Goal: Information Seeking & Learning: Check status

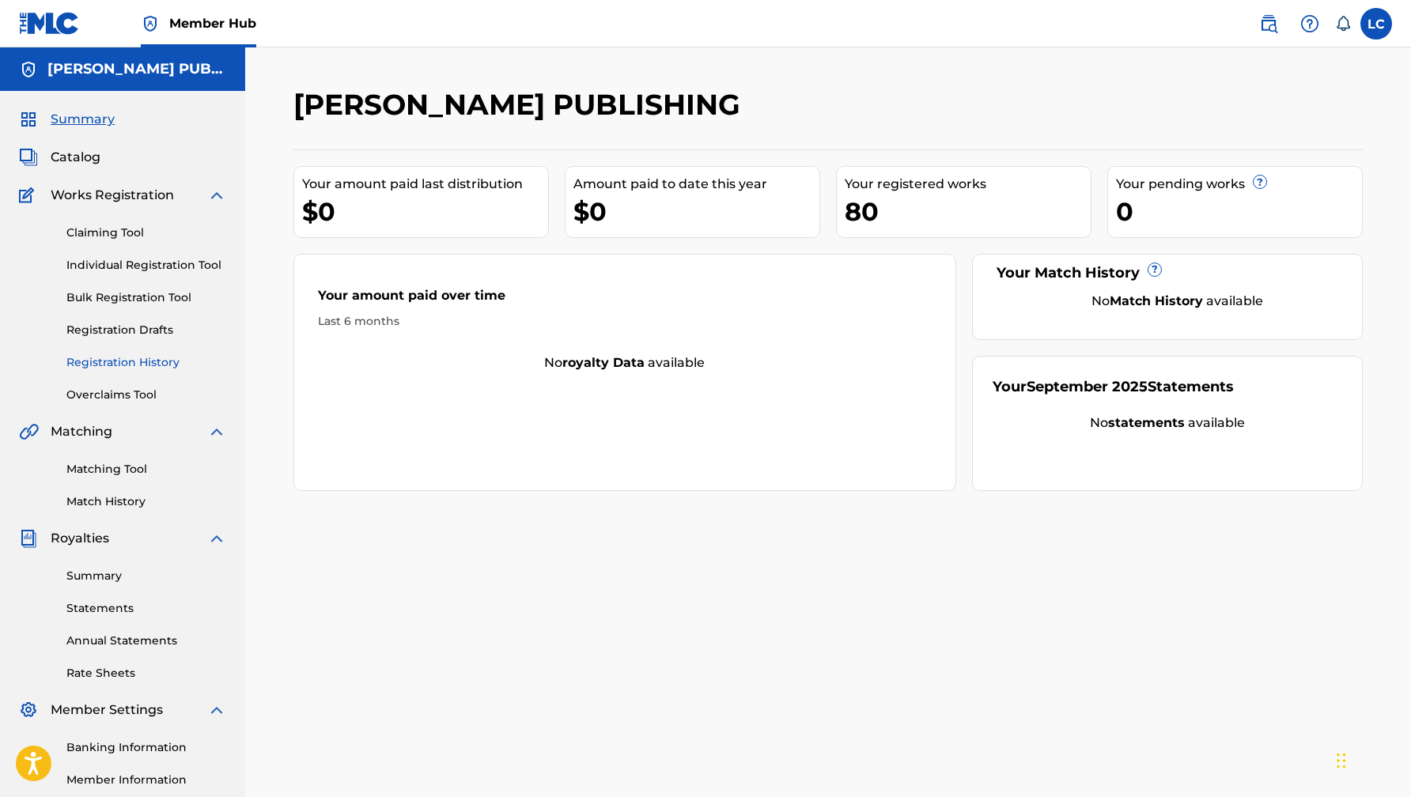
click at [131, 366] on link "Registration History" at bounding box center [146, 362] width 160 height 17
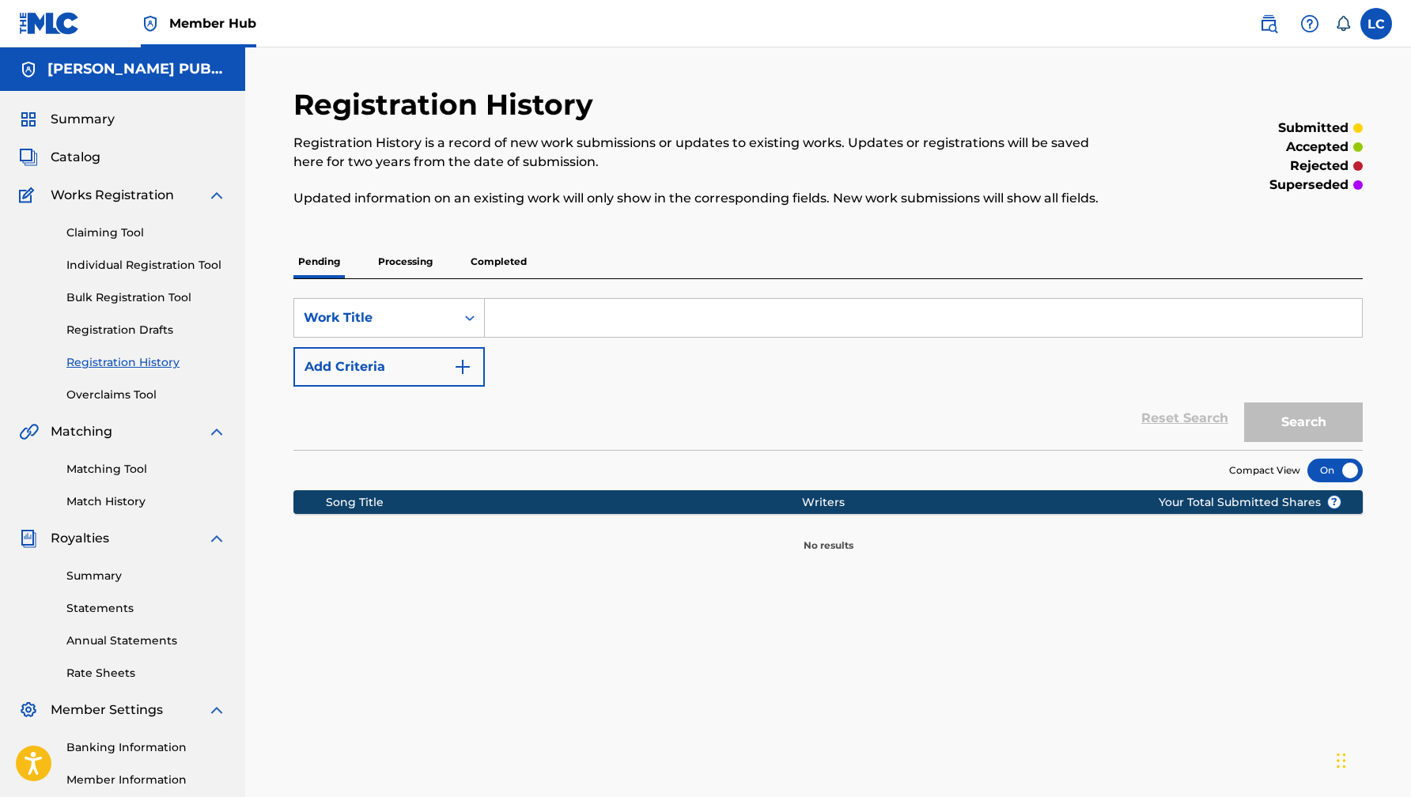
click at [412, 256] on p "Processing" at bounding box center [405, 261] width 64 height 33
click at [503, 264] on p "Completed" at bounding box center [499, 261] width 66 height 33
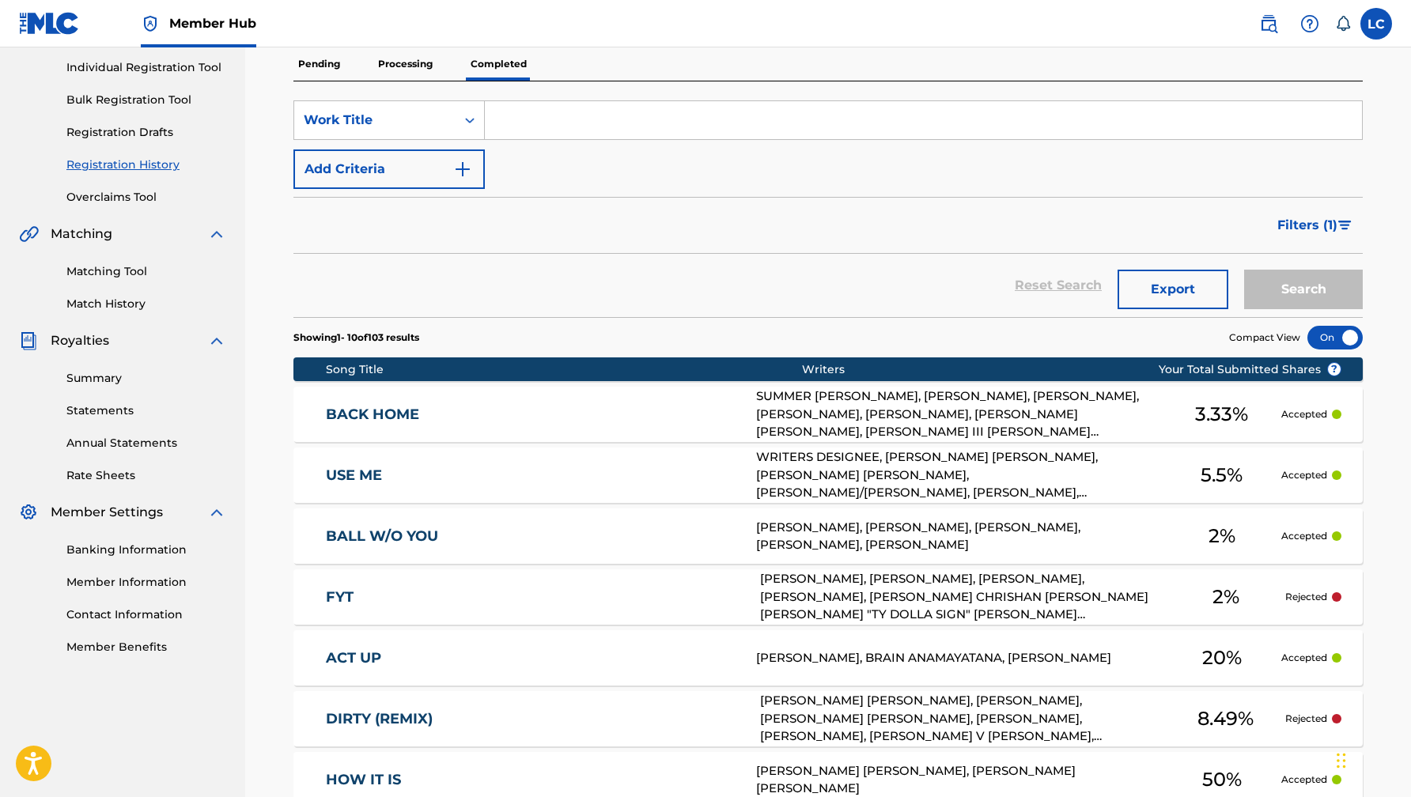
scroll to position [574, 0]
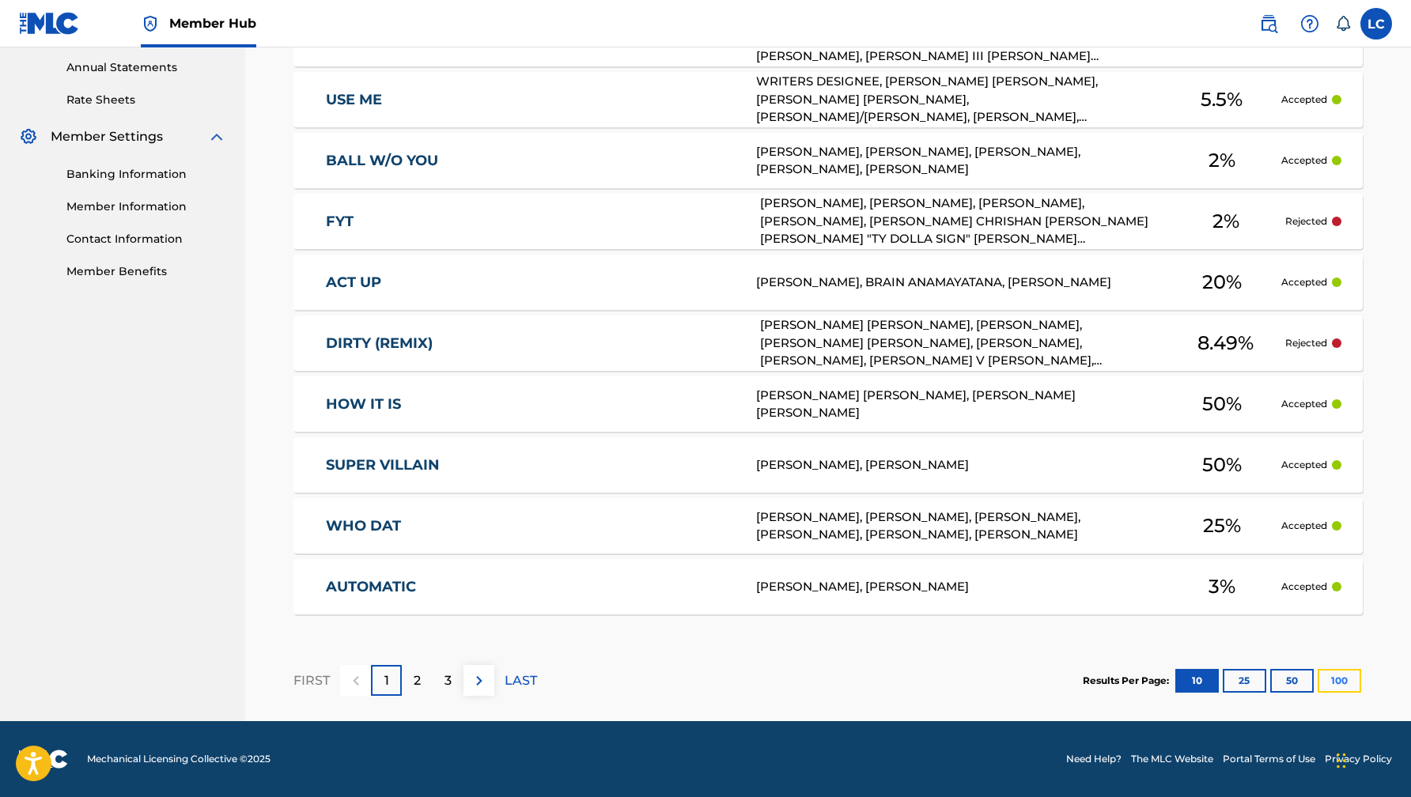
click at [1343, 676] on button "100" at bounding box center [1340, 681] width 44 height 24
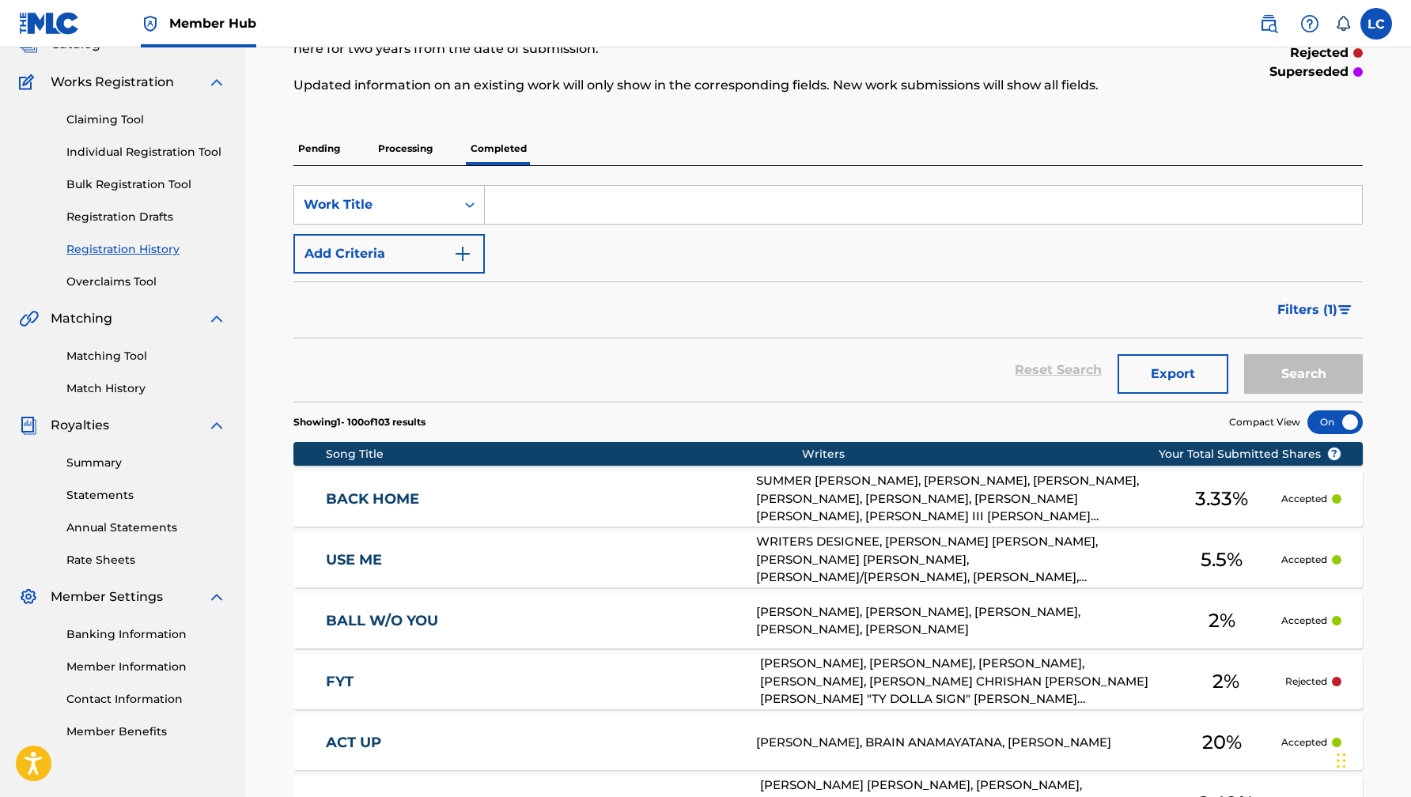
scroll to position [110, 0]
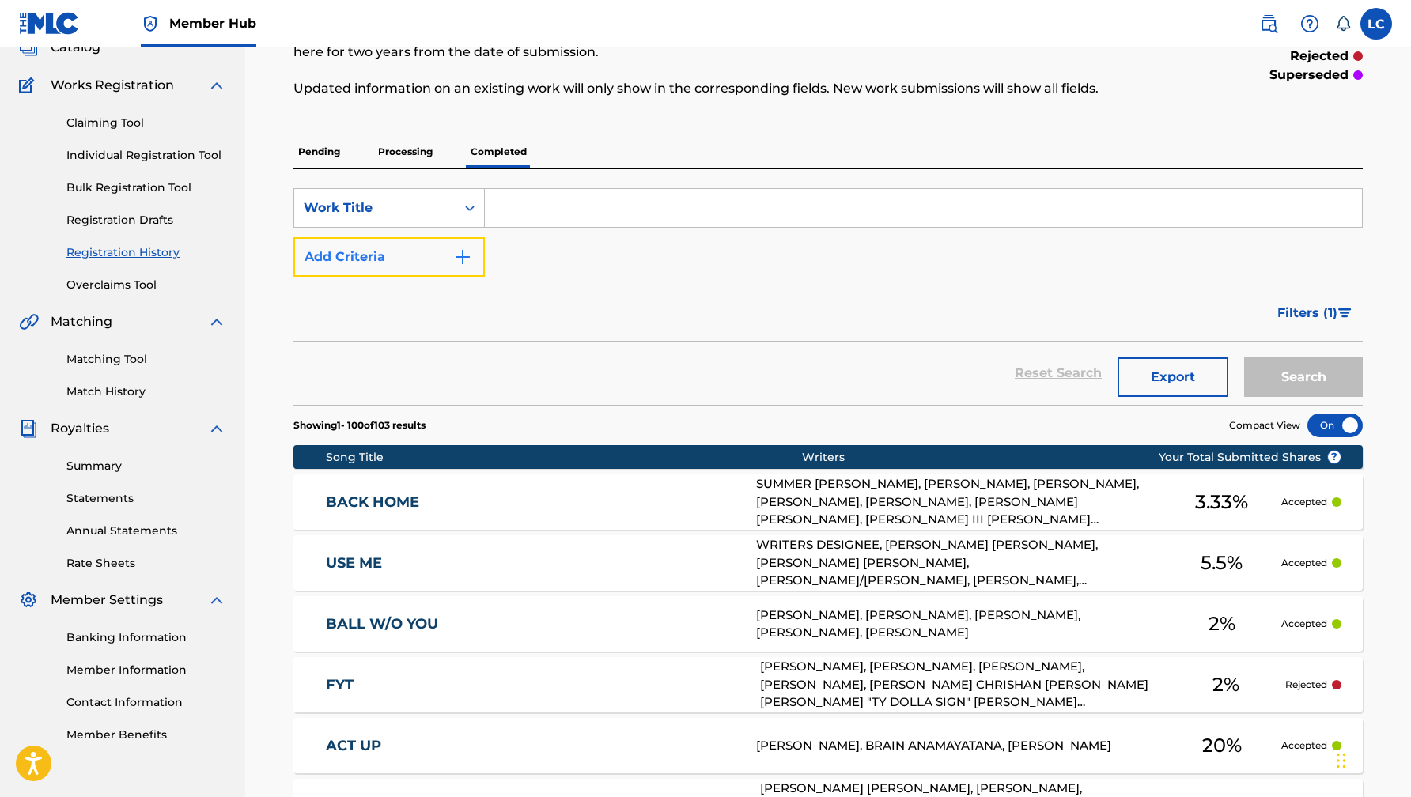
click at [475, 257] on button "Add Criteria" at bounding box center [388, 257] width 191 height 40
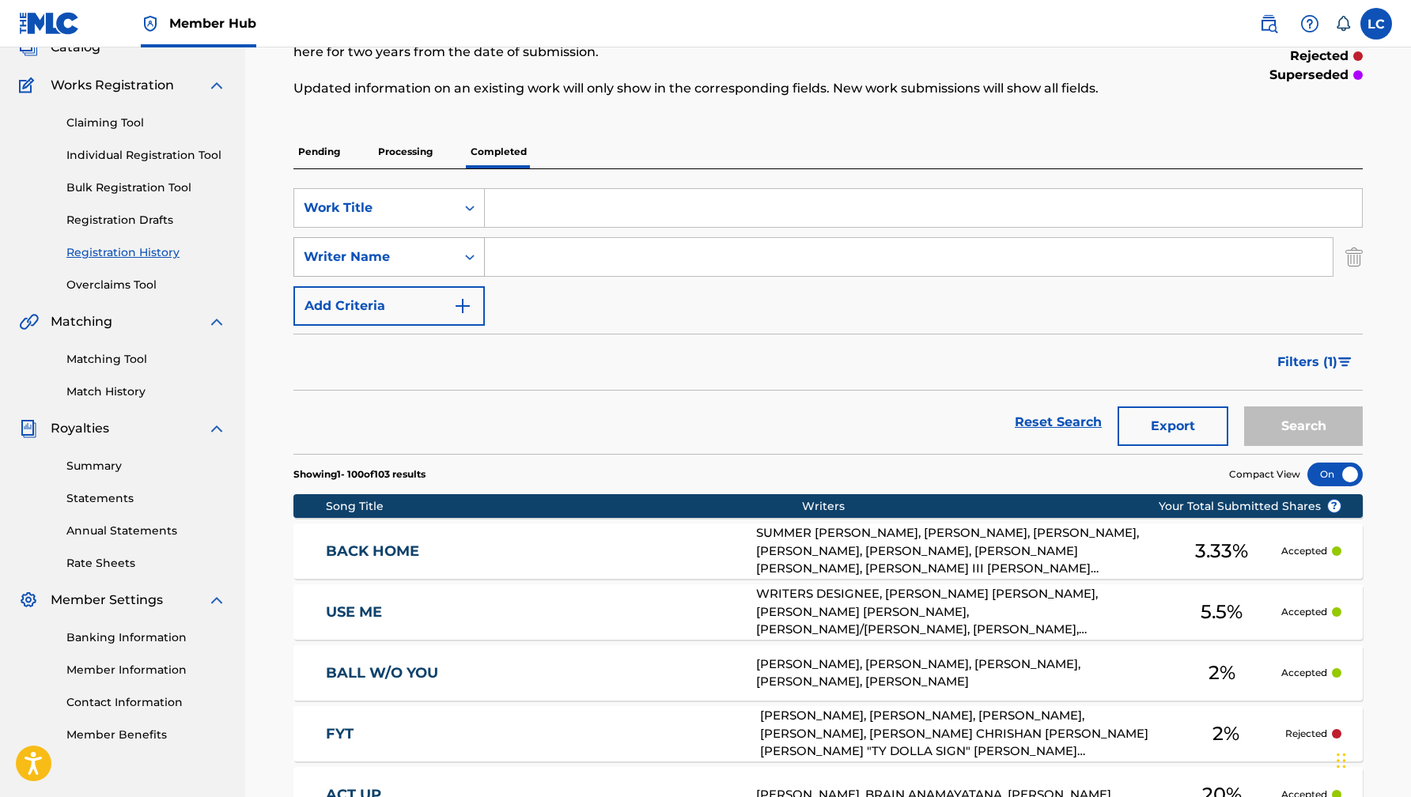
click at [474, 262] on icon "Search Form" at bounding box center [470, 257] width 16 height 16
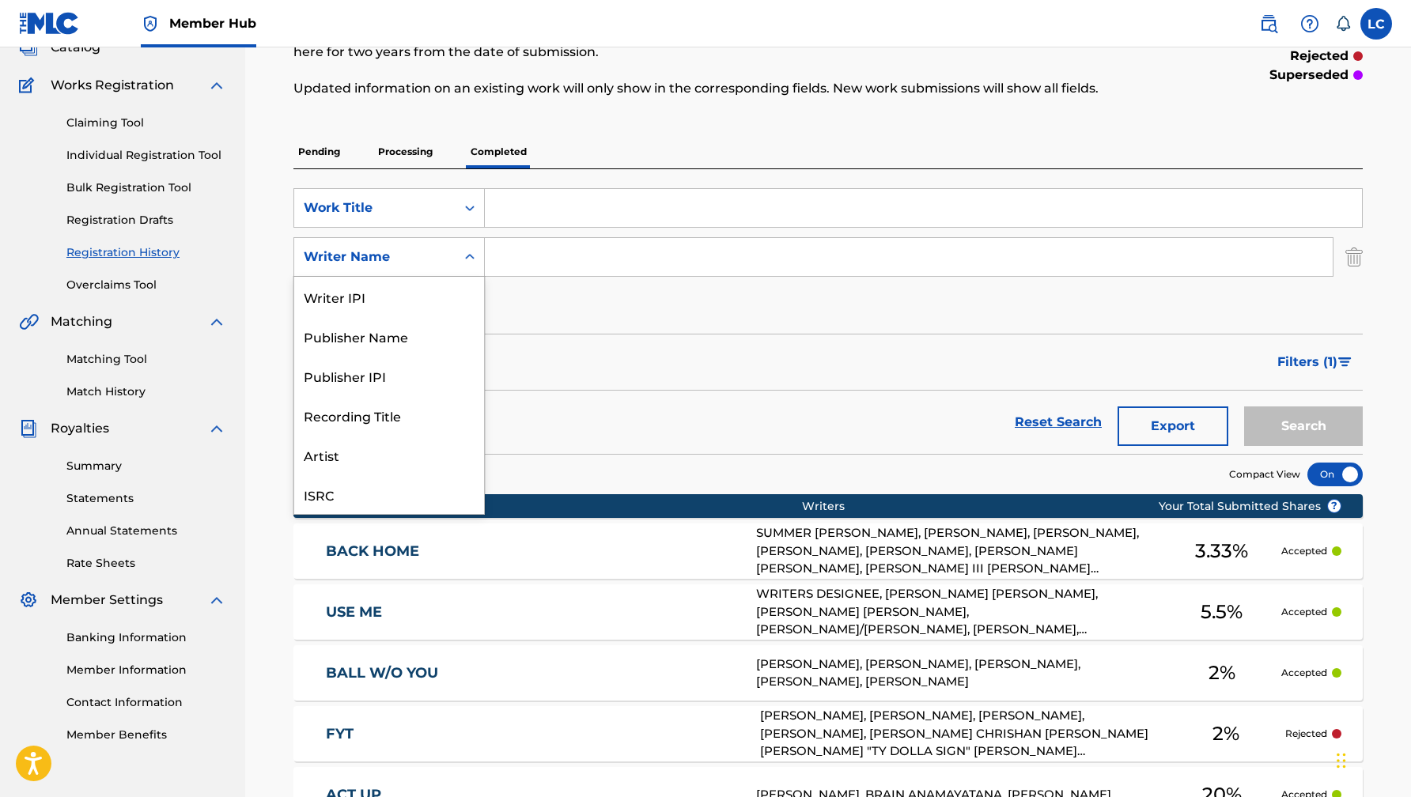
scroll to position [40, 0]
click at [474, 262] on icon "Search Form" at bounding box center [470, 257] width 16 height 16
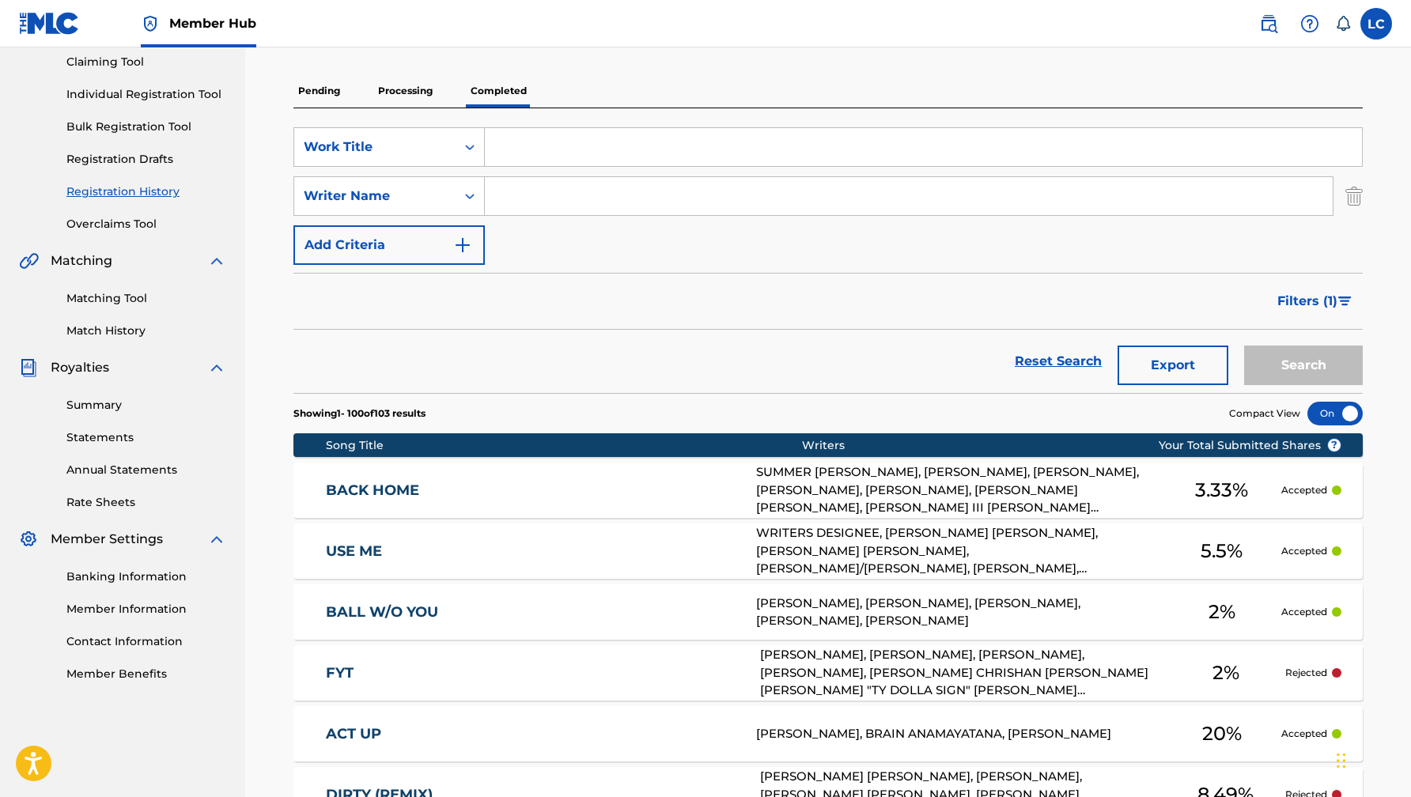
scroll to position [181, 0]
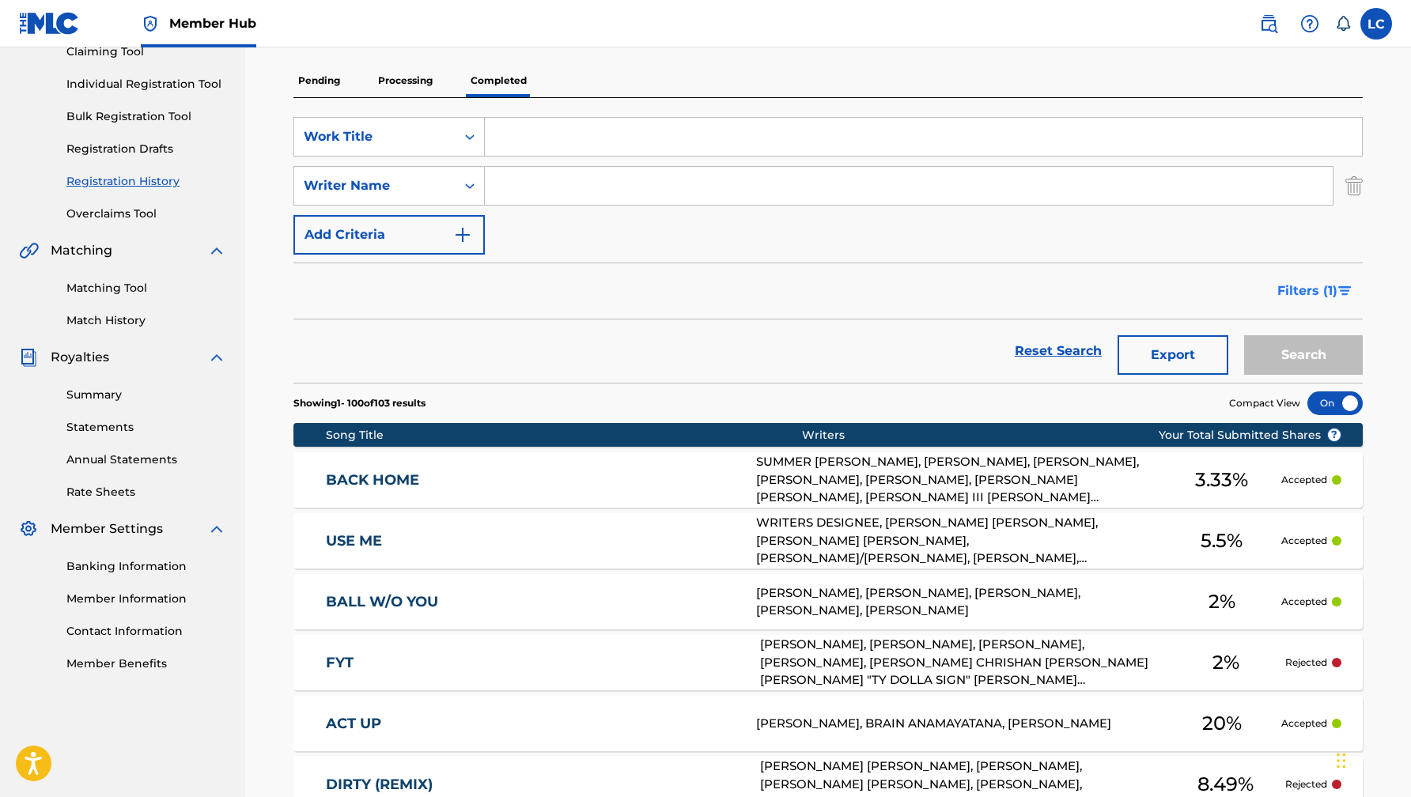
click at [1282, 288] on span "Filters ( 1 )" at bounding box center [1308, 291] width 60 height 19
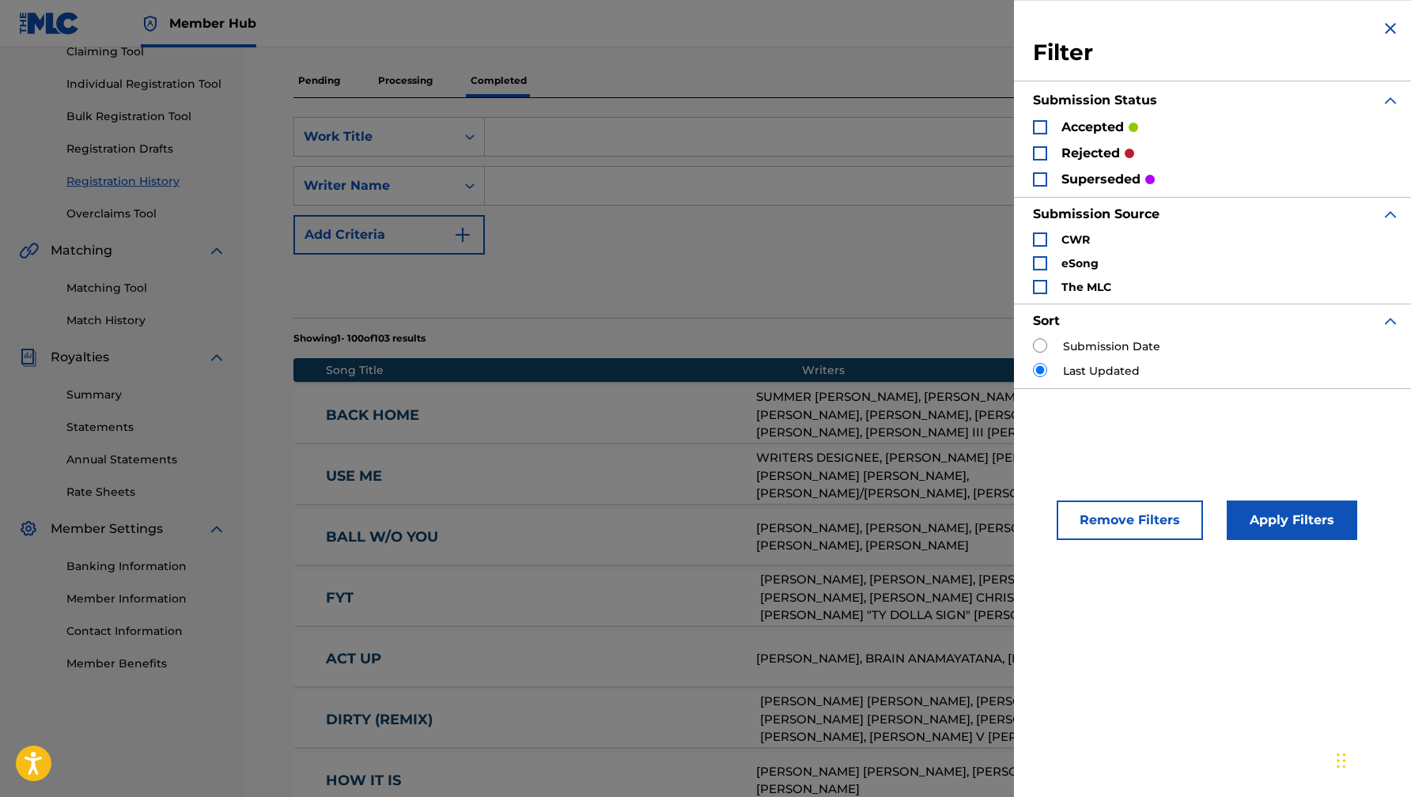
click at [1043, 131] on div "Search Form" at bounding box center [1040, 127] width 14 height 14
click at [1289, 523] on button "Apply Filters" at bounding box center [1292, 521] width 131 height 40
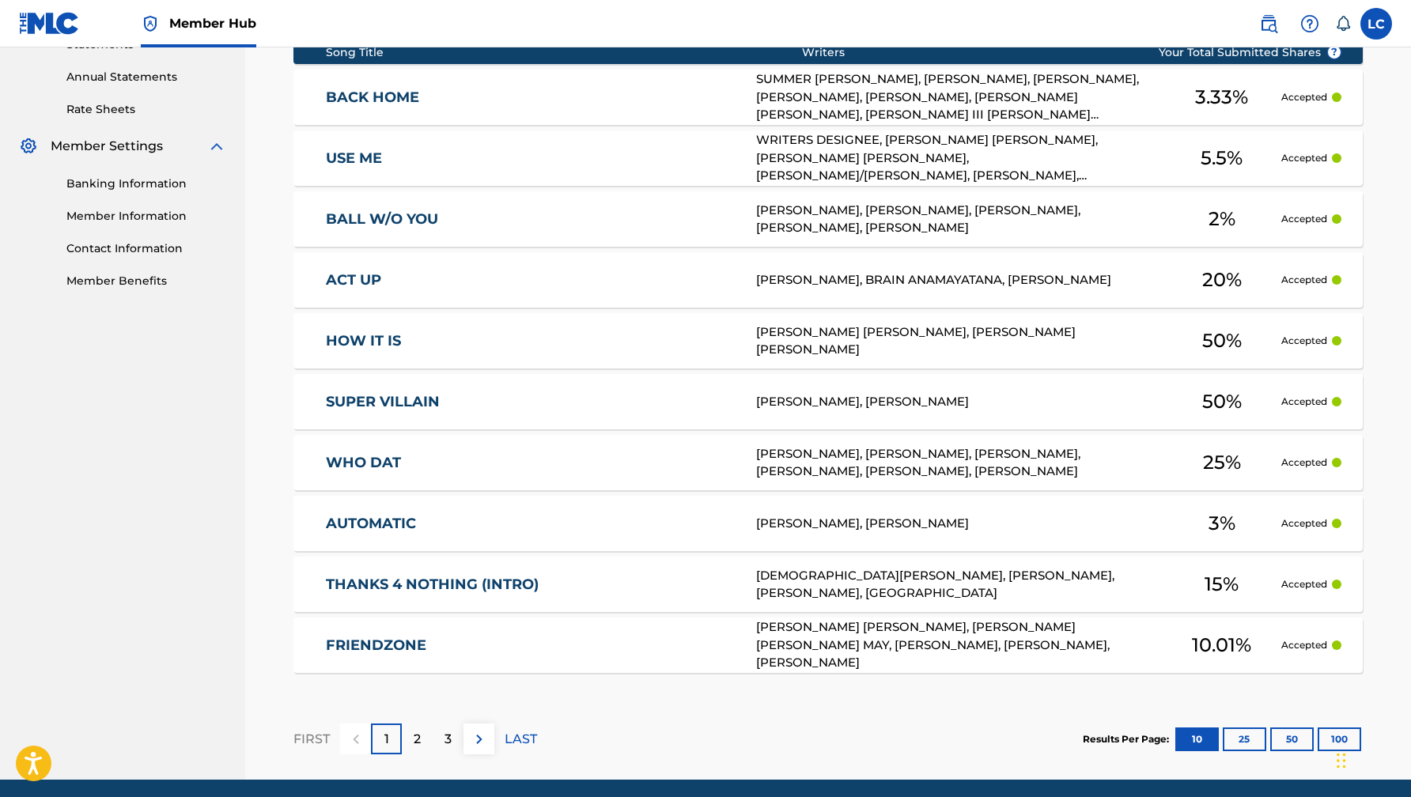
scroll to position [623, 0]
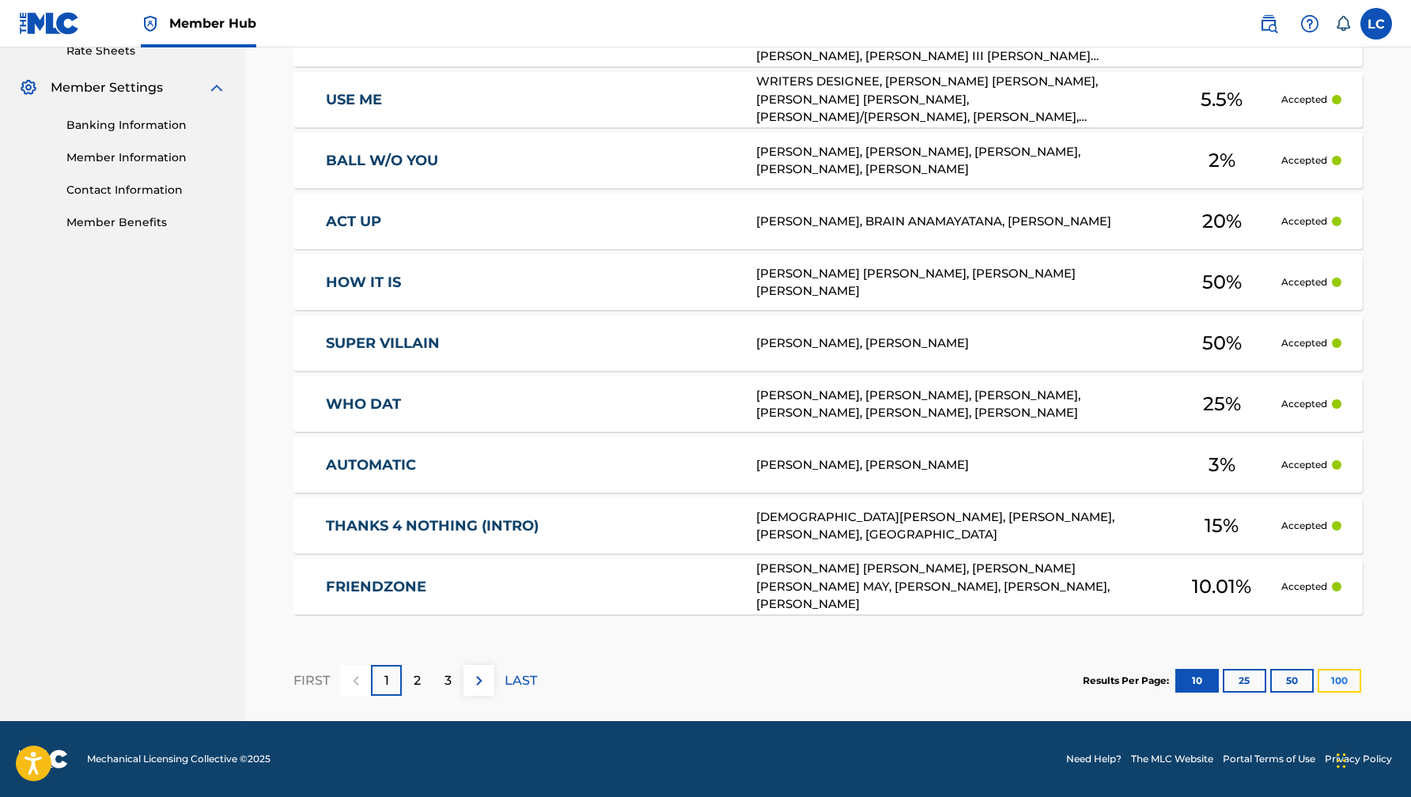
click at [1341, 673] on button "100" at bounding box center [1340, 681] width 44 height 24
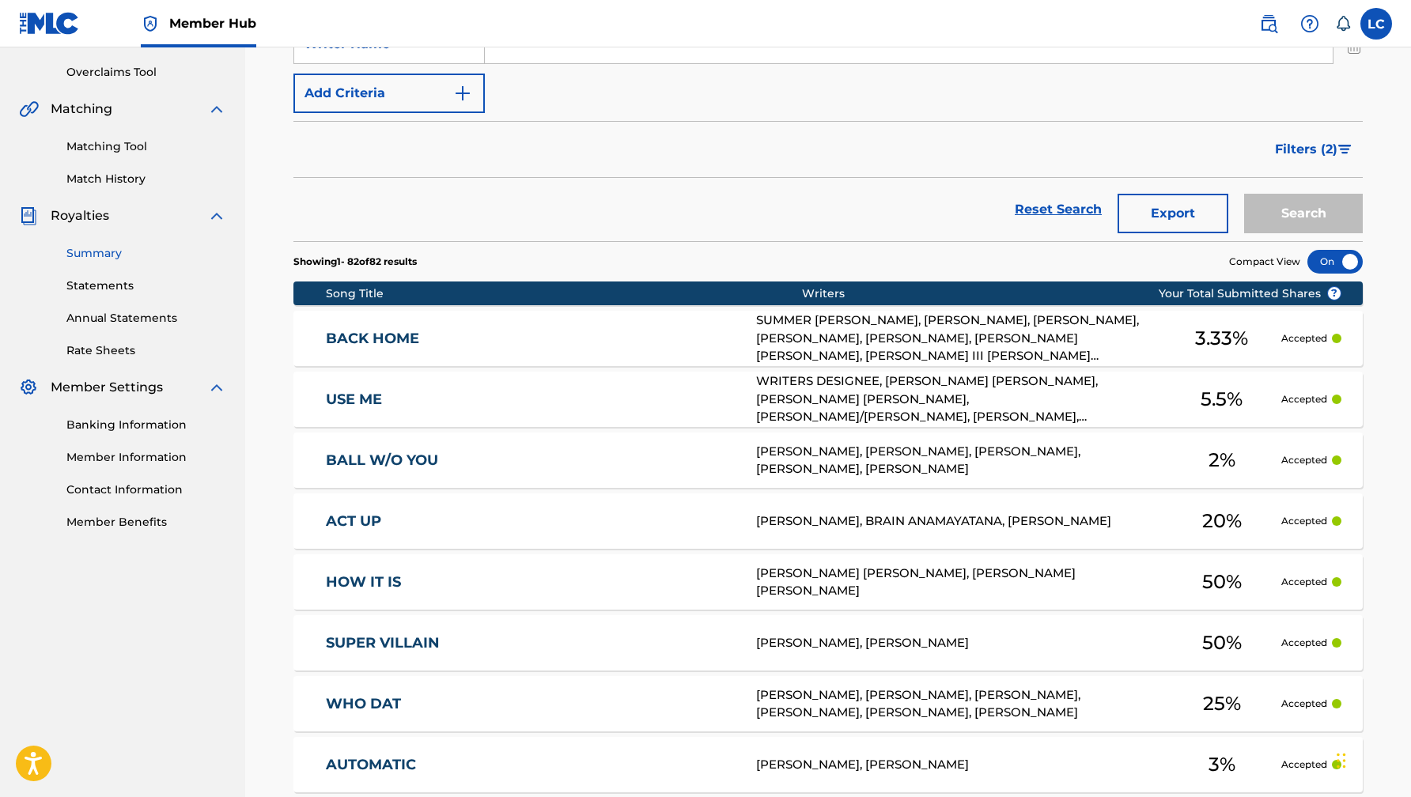
scroll to position [333, 0]
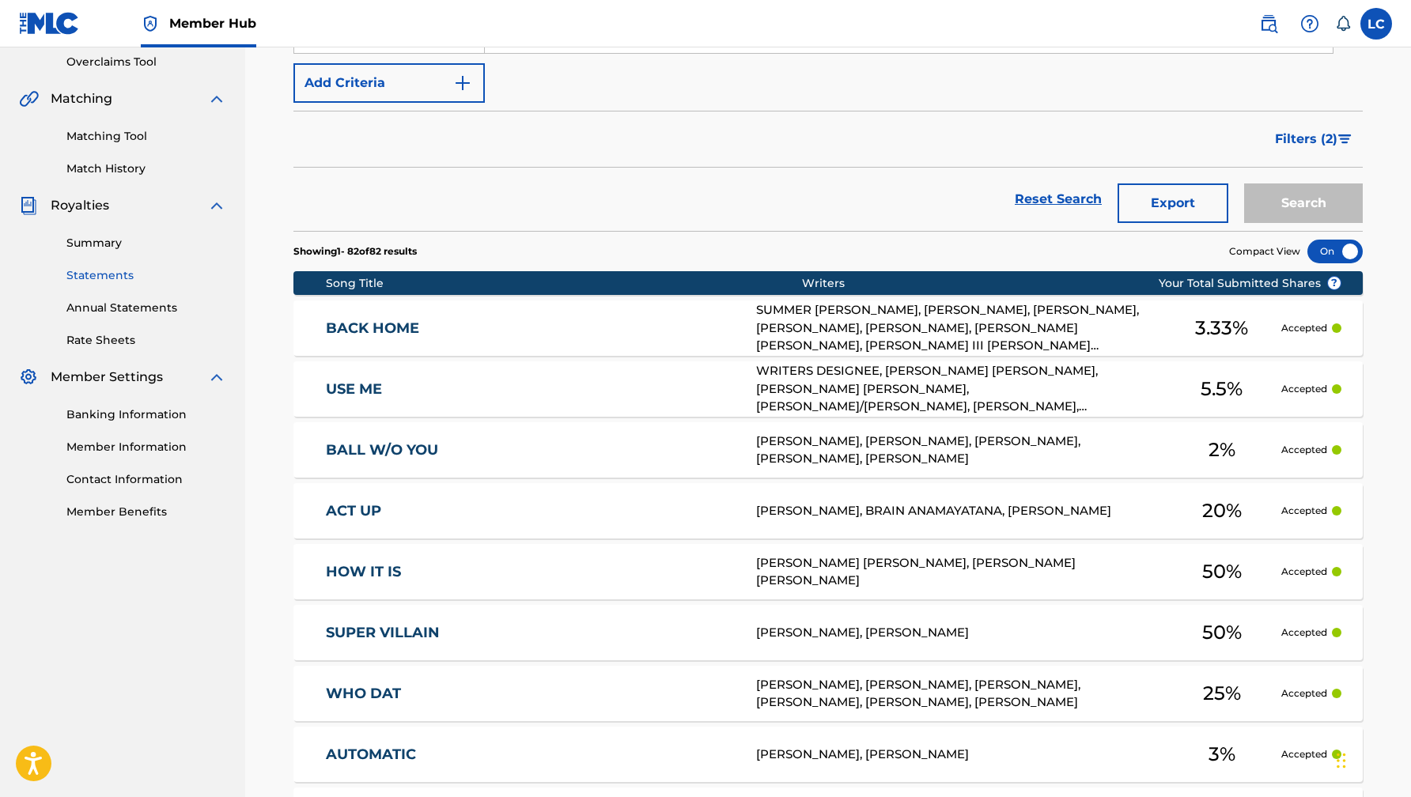
click at [99, 270] on link "Statements" at bounding box center [146, 275] width 160 height 17
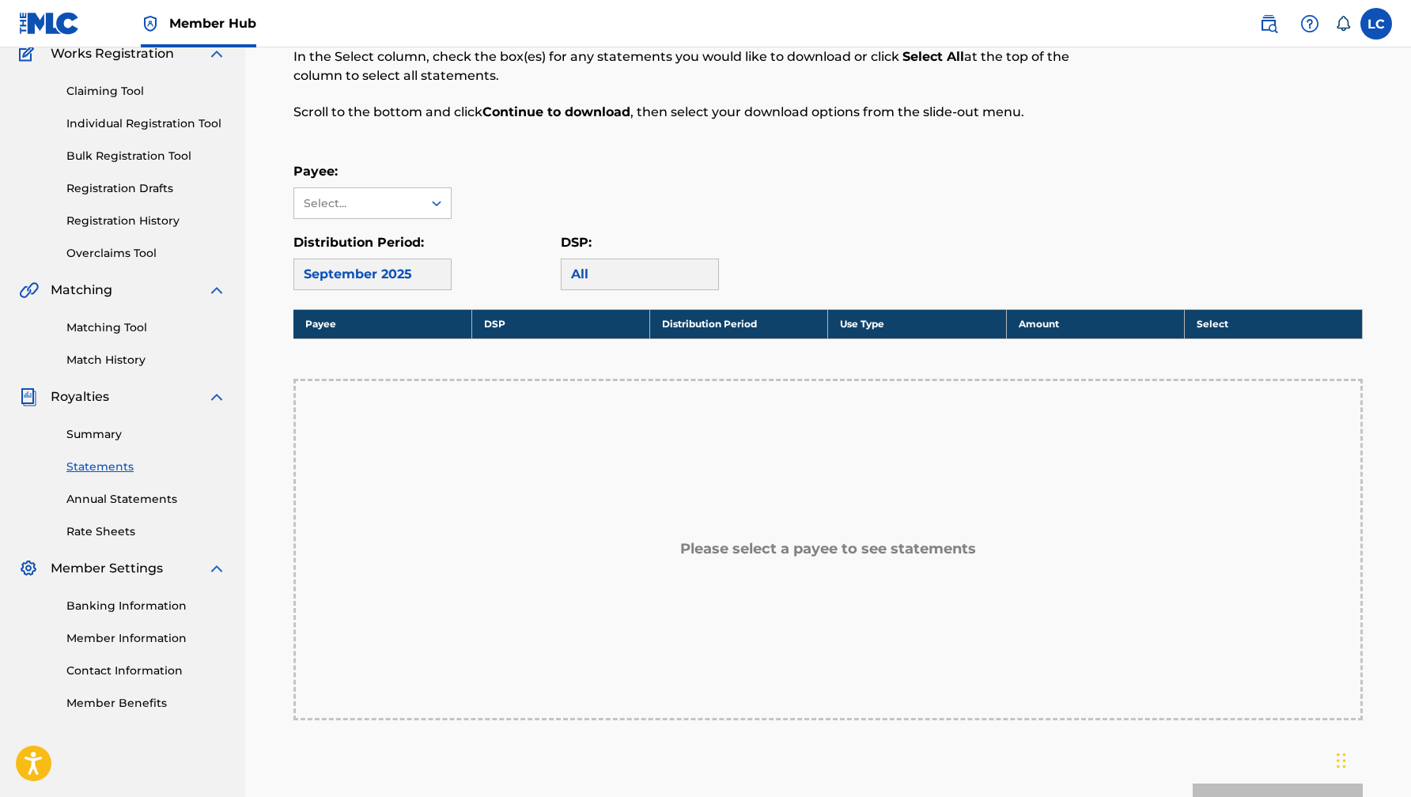
scroll to position [146, 0]
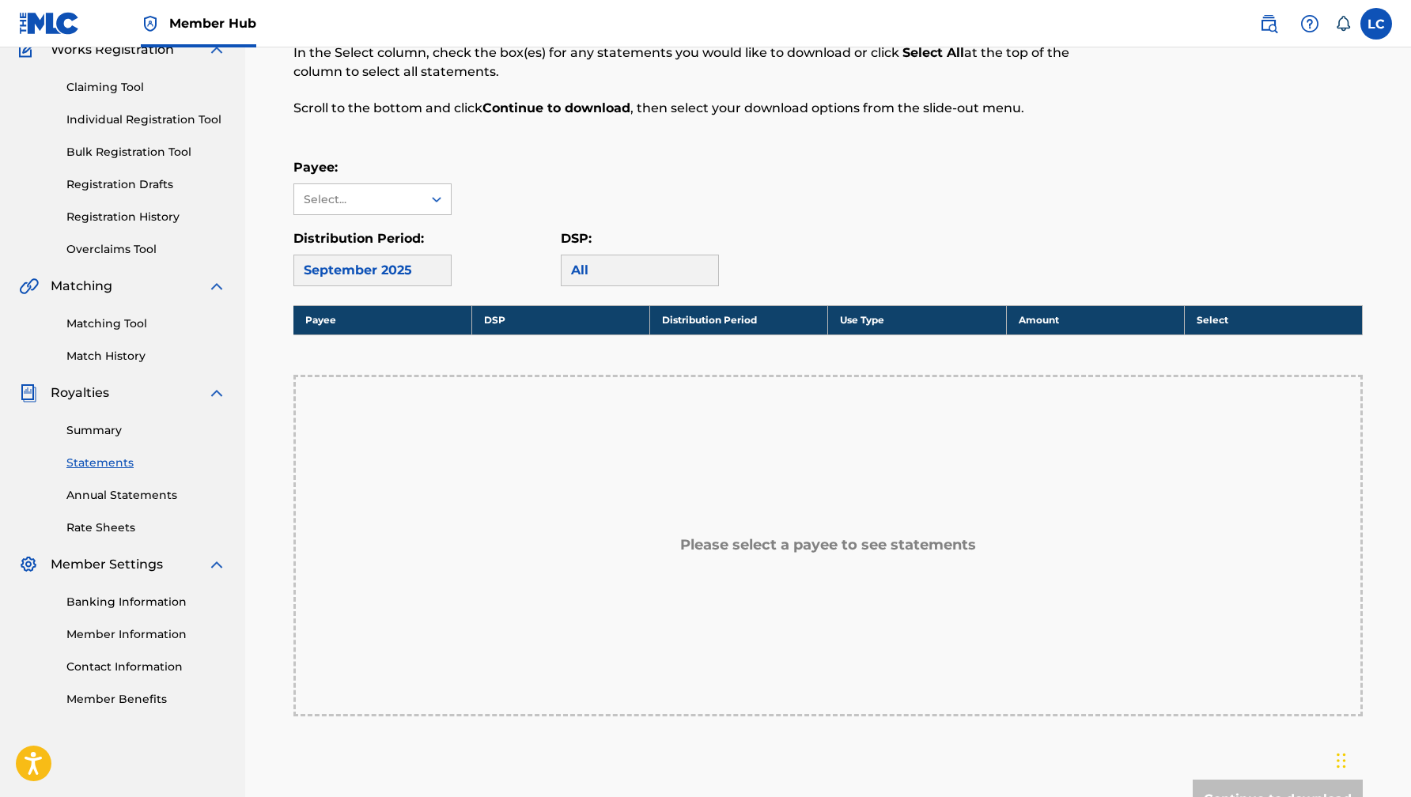
click at [426, 259] on div "September 2025" at bounding box center [372, 271] width 158 height 32
click at [389, 261] on div "September 2025" at bounding box center [372, 271] width 158 height 32
click at [386, 268] on div "September 2025" at bounding box center [372, 271] width 158 height 32
click at [409, 204] on div "Select..." at bounding box center [358, 199] width 108 height 17
click at [403, 212] on div "Select..." at bounding box center [358, 199] width 128 height 30
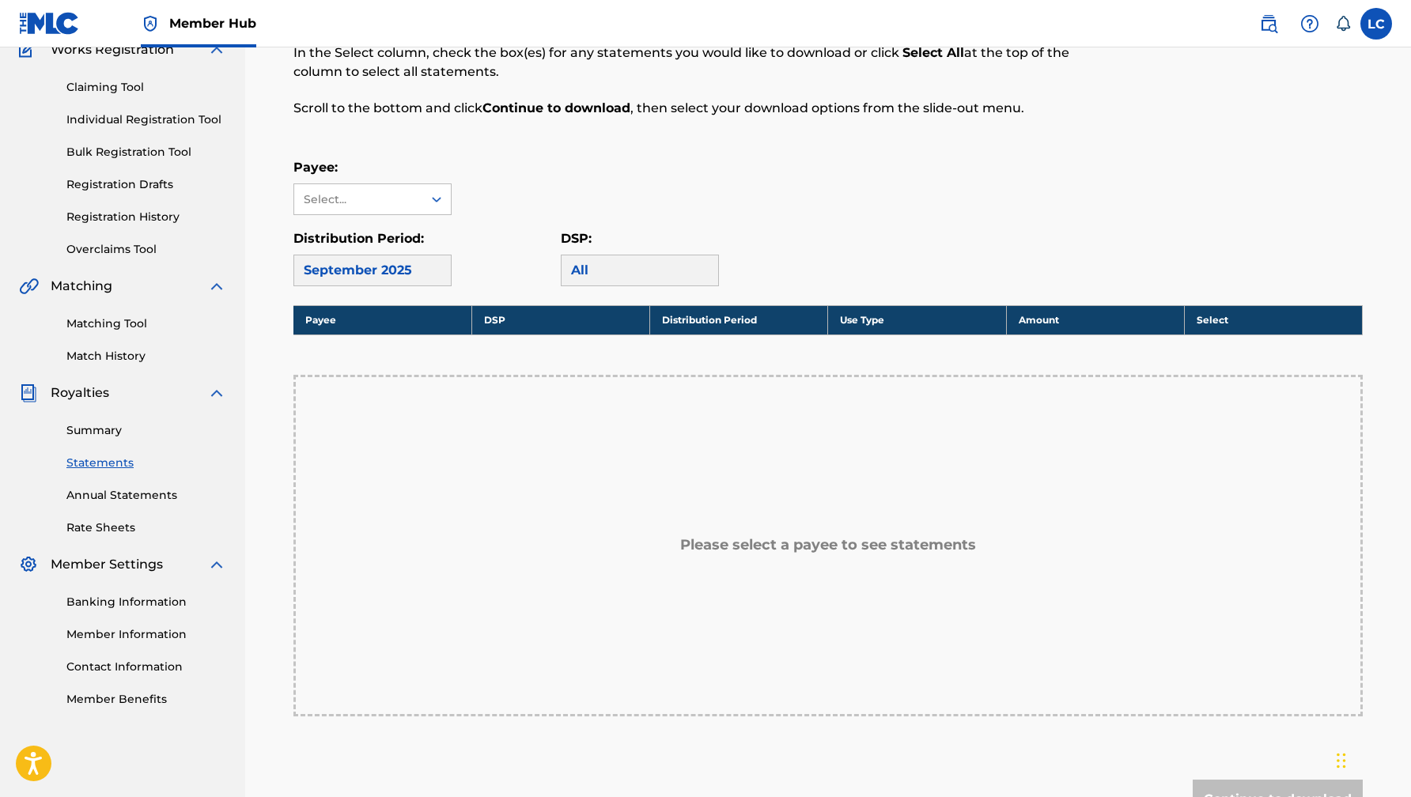
click at [619, 278] on div "All" at bounding box center [640, 271] width 158 height 32
click at [427, 198] on div at bounding box center [436, 199] width 28 height 28
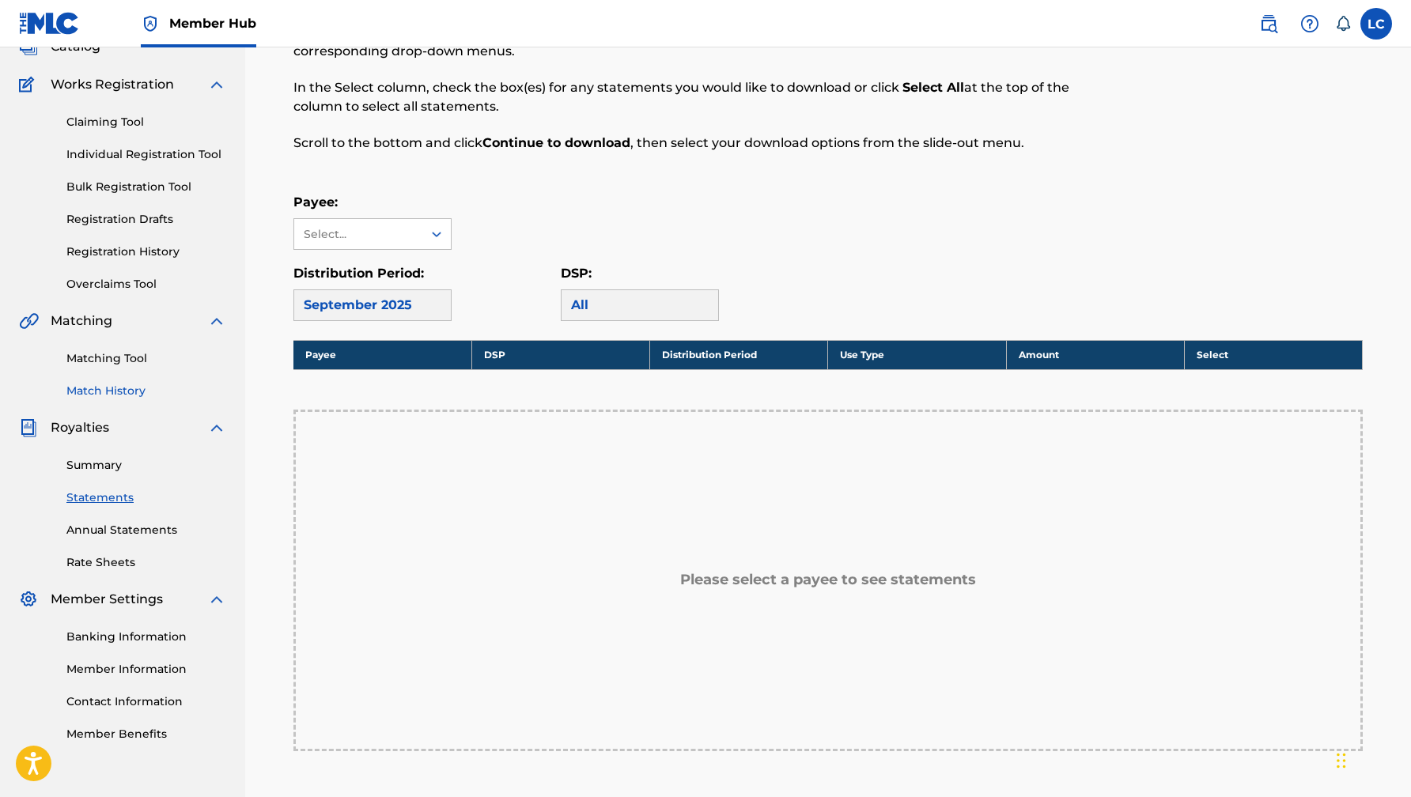
scroll to position [112, 0]
click at [107, 632] on link "Banking Information" at bounding box center [146, 636] width 160 height 17
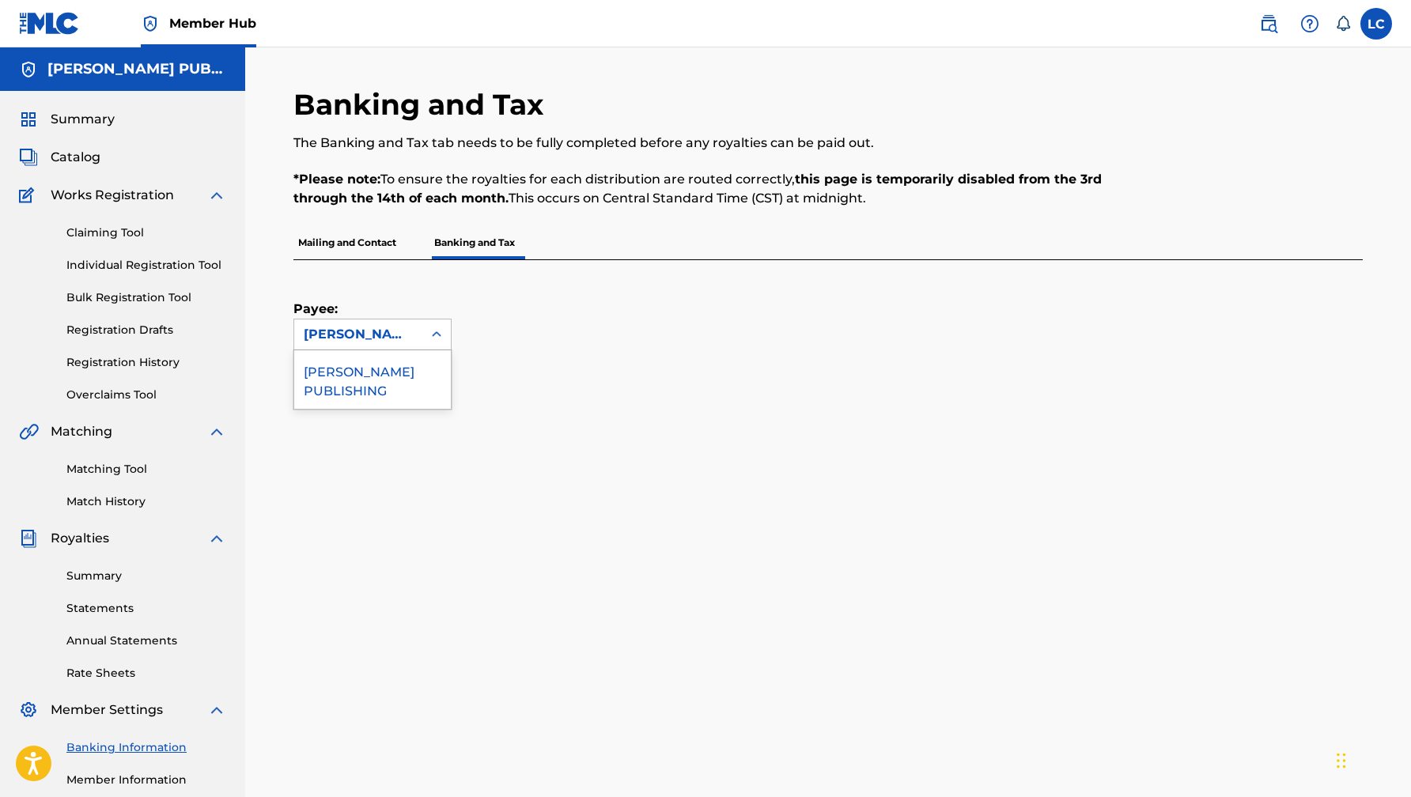
click at [371, 335] on div "[PERSON_NAME] PUBLISHING" at bounding box center [358, 334] width 109 height 19
click at [358, 329] on div "[PERSON_NAME] PUBLISHING" at bounding box center [358, 334] width 109 height 19
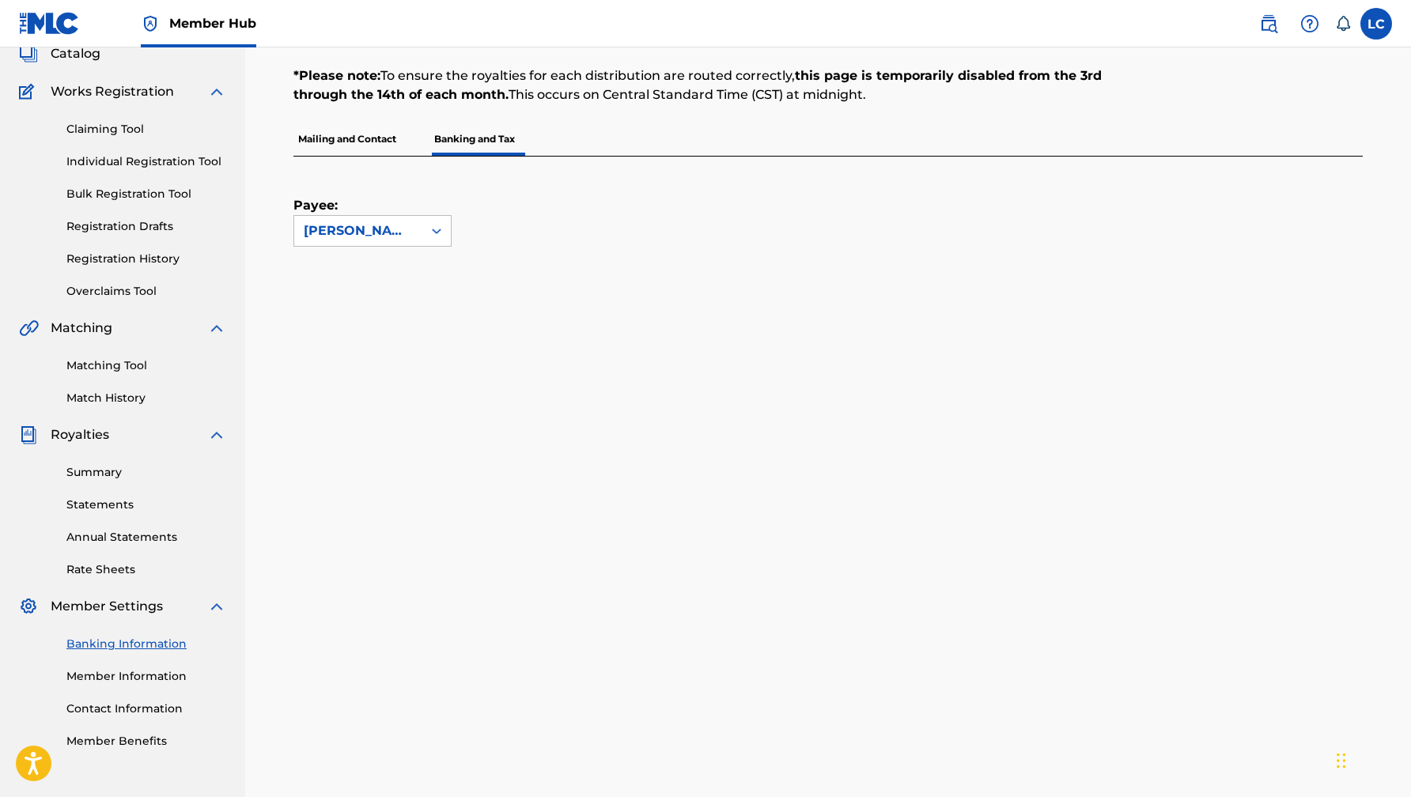
scroll to position [112, 0]
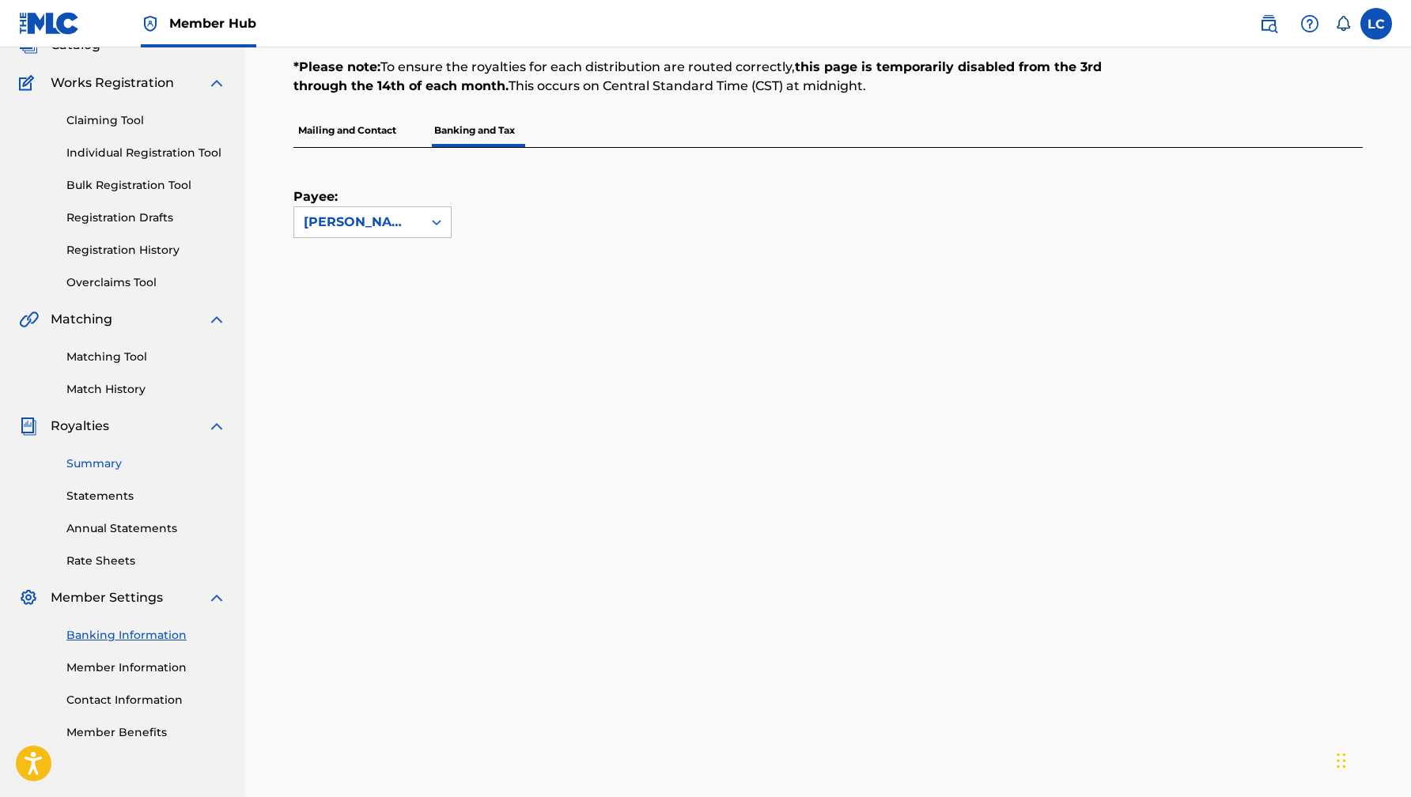
click at [109, 464] on link "Summary" at bounding box center [146, 464] width 160 height 17
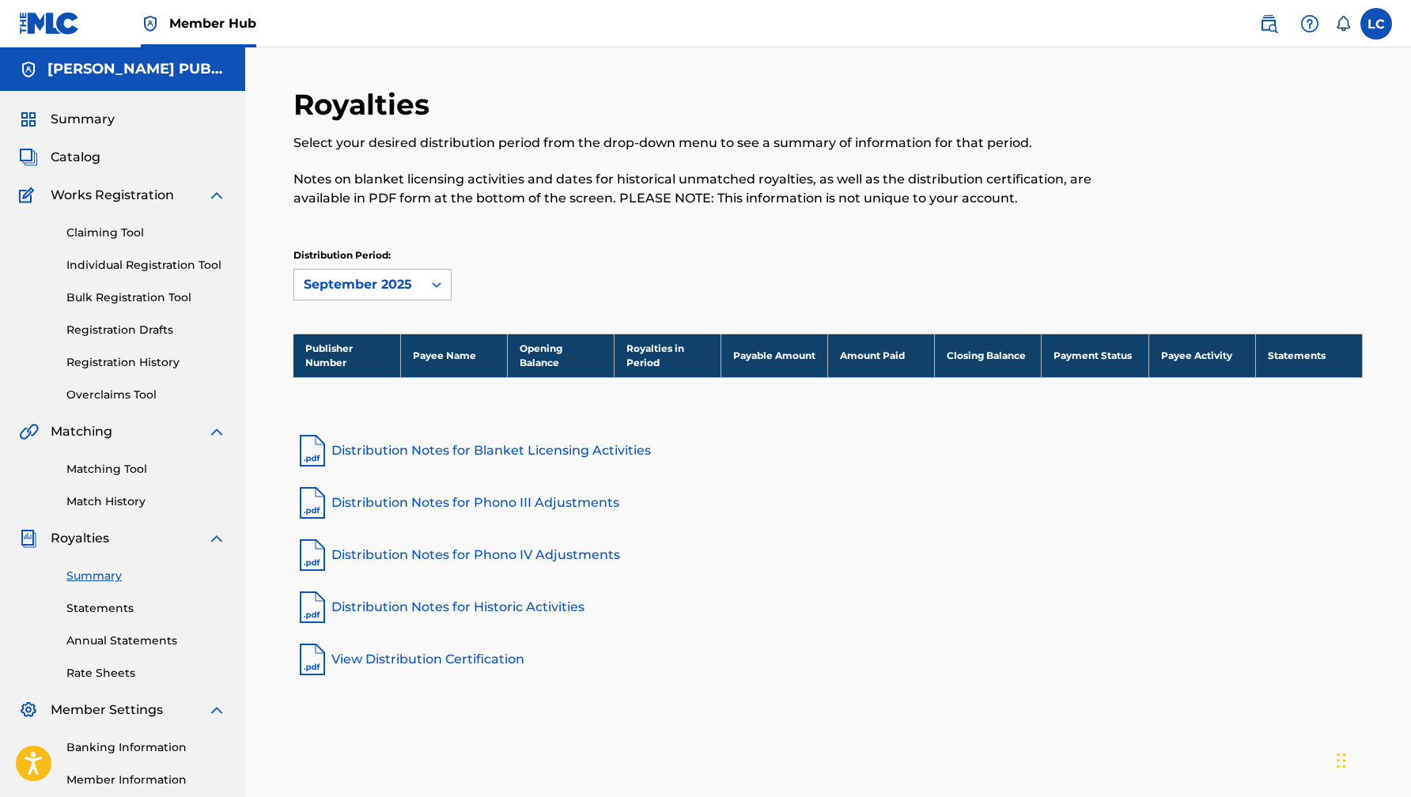
click at [368, 278] on div "September 2025" at bounding box center [358, 284] width 109 height 19
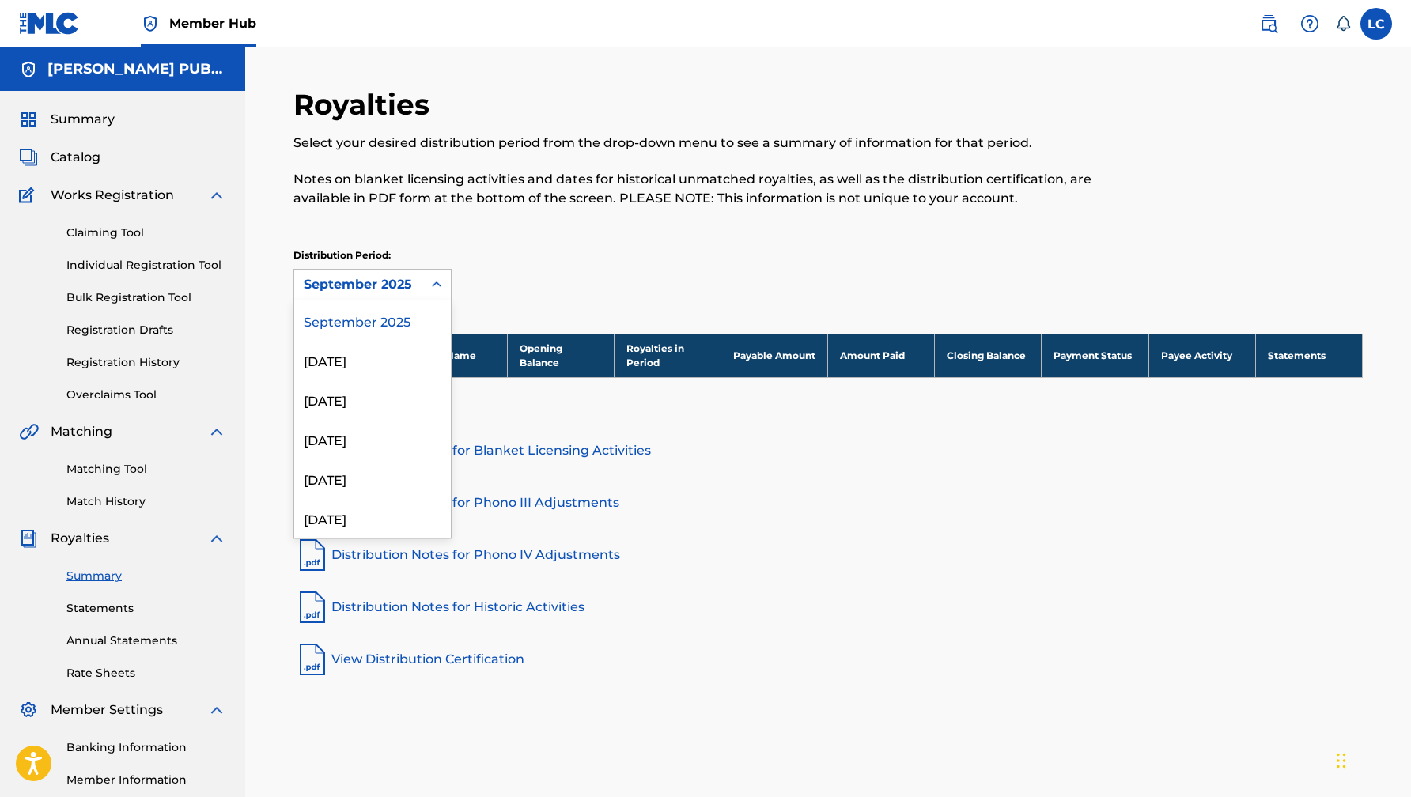
click at [392, 251] on p "Distribution Period:" at bounding box center [372, 255] width 158 height 14
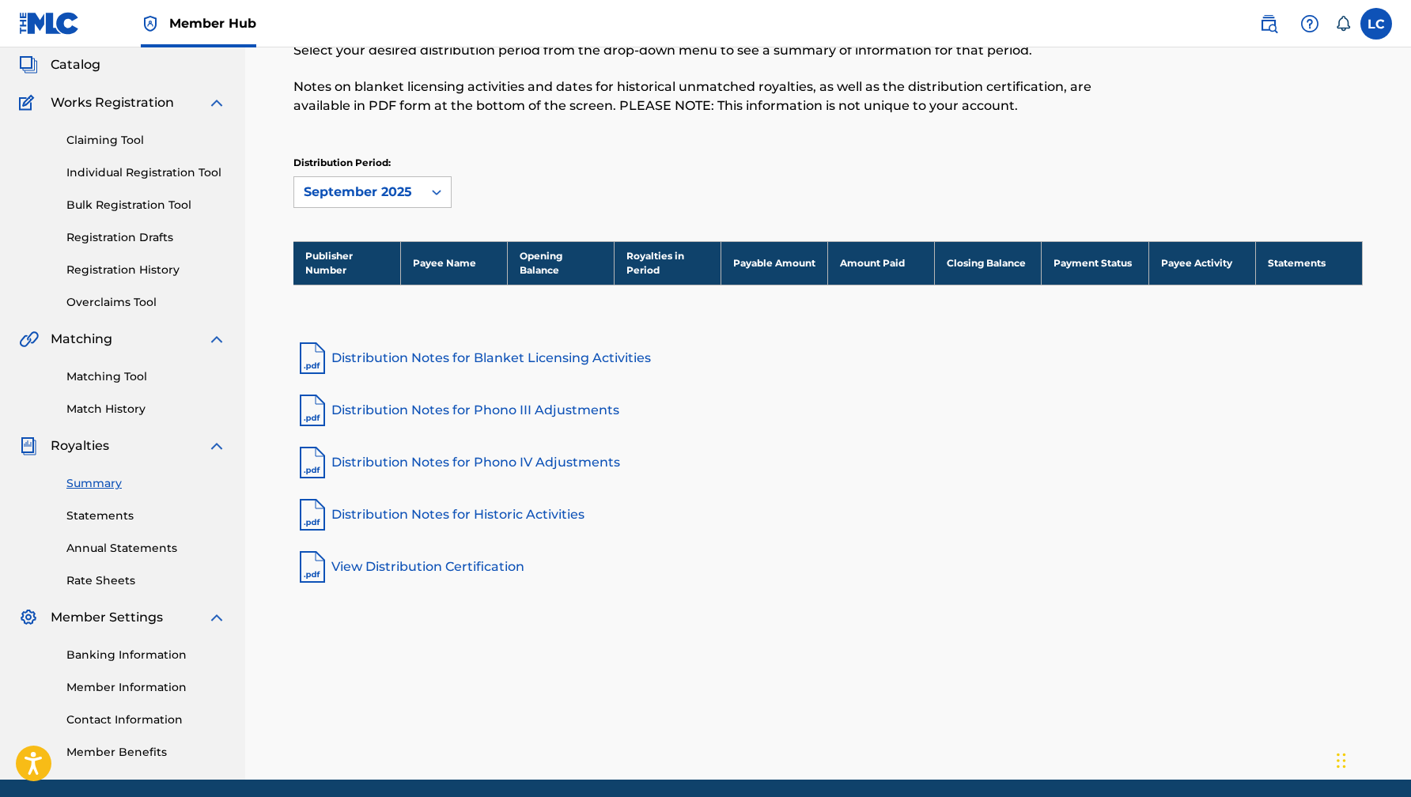
scroll to position [104, 0]
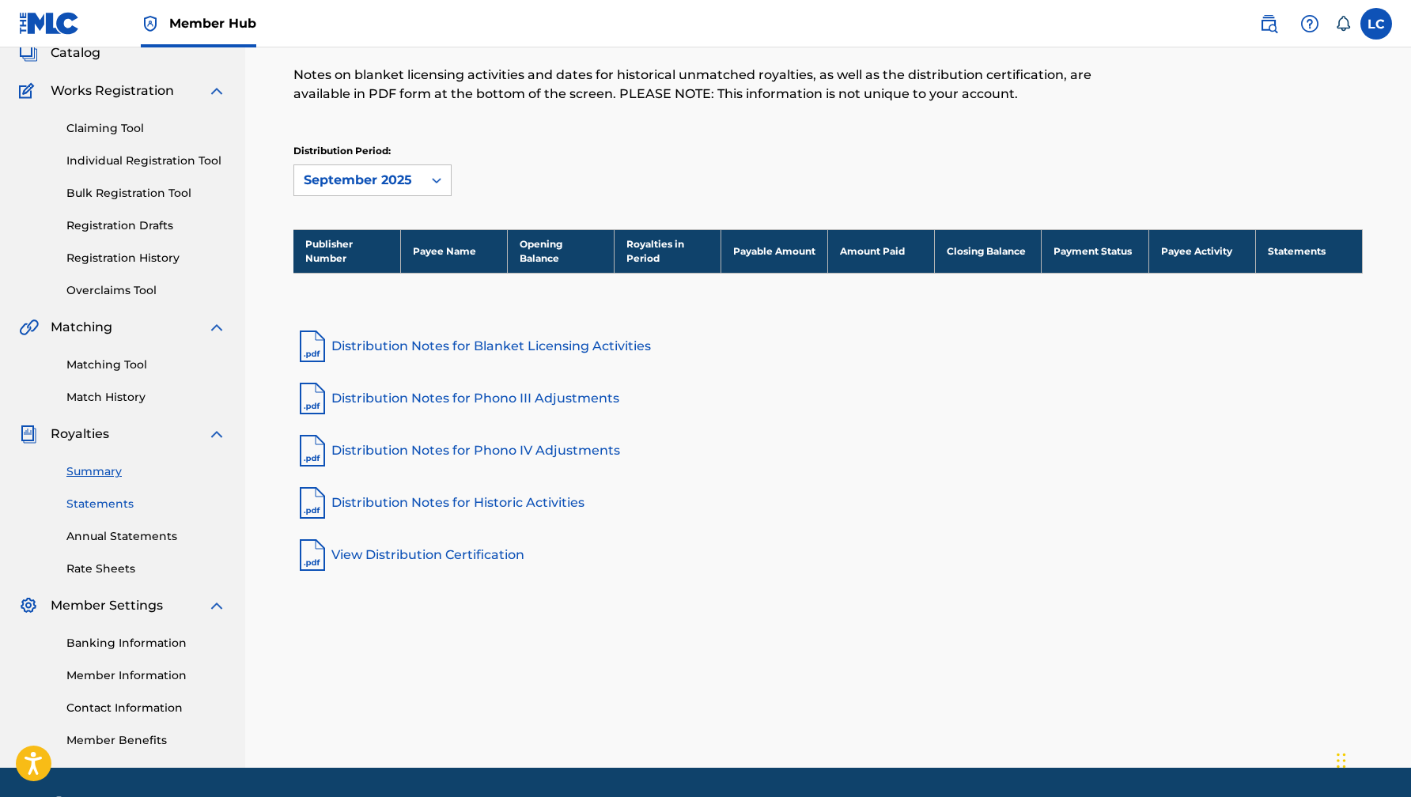
click at [102, 503] on link "Statements" at bounding box center [146, 504] width 160 height 17
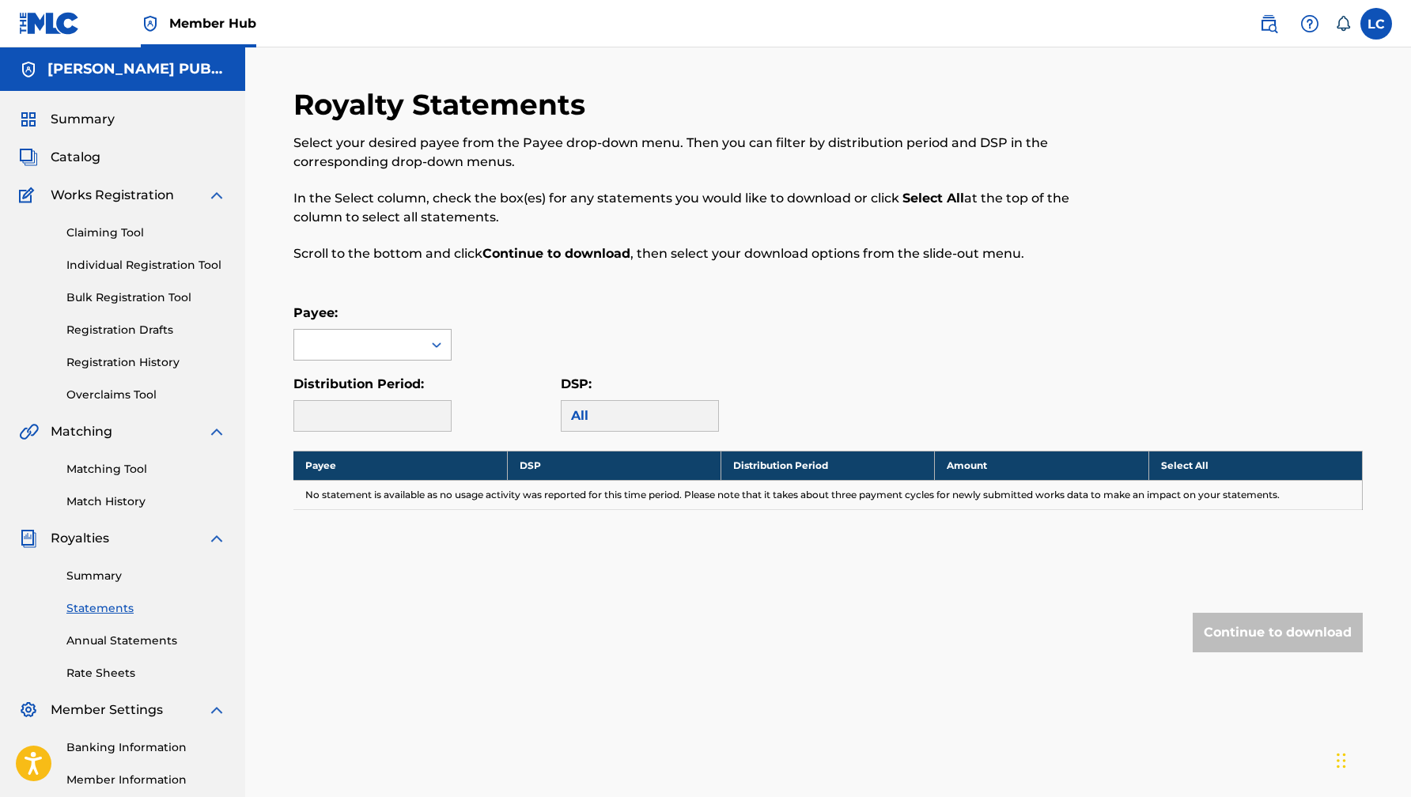
click at [391, 339] on div at bounding box center [358, 345] width 128 height 30
click at [391, 402] on div at bounding box center [372, 416] width 158 height 32
click at [392, 407] on div at bounding box center [372, 416] width 158 height 32
click at [615, 409] on div "All" at bounding box center [640, 416] width 158 height 32
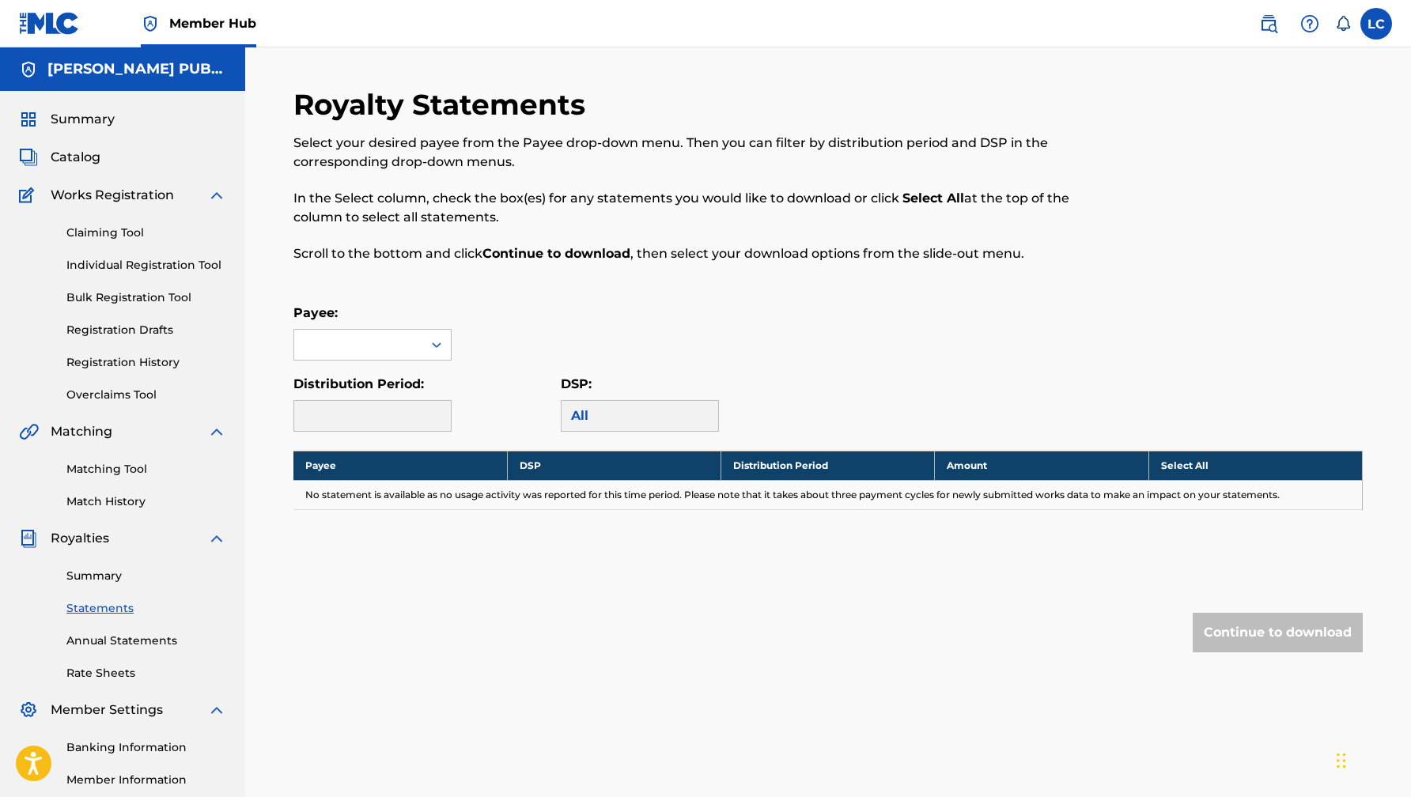
click at [593, 415] on div "All" at bounding box center [640, 416] width 158 height 32
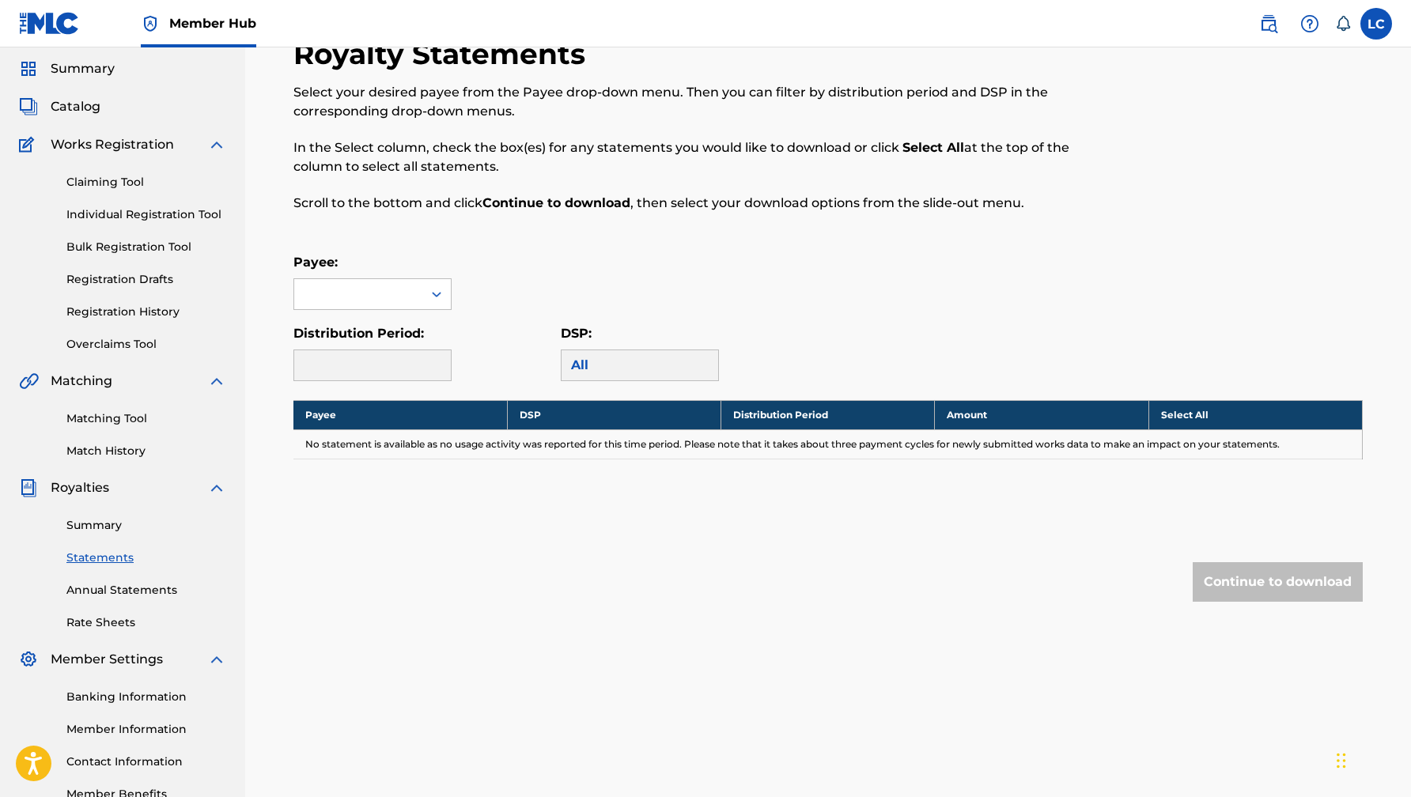
scroll to position [37, 0]
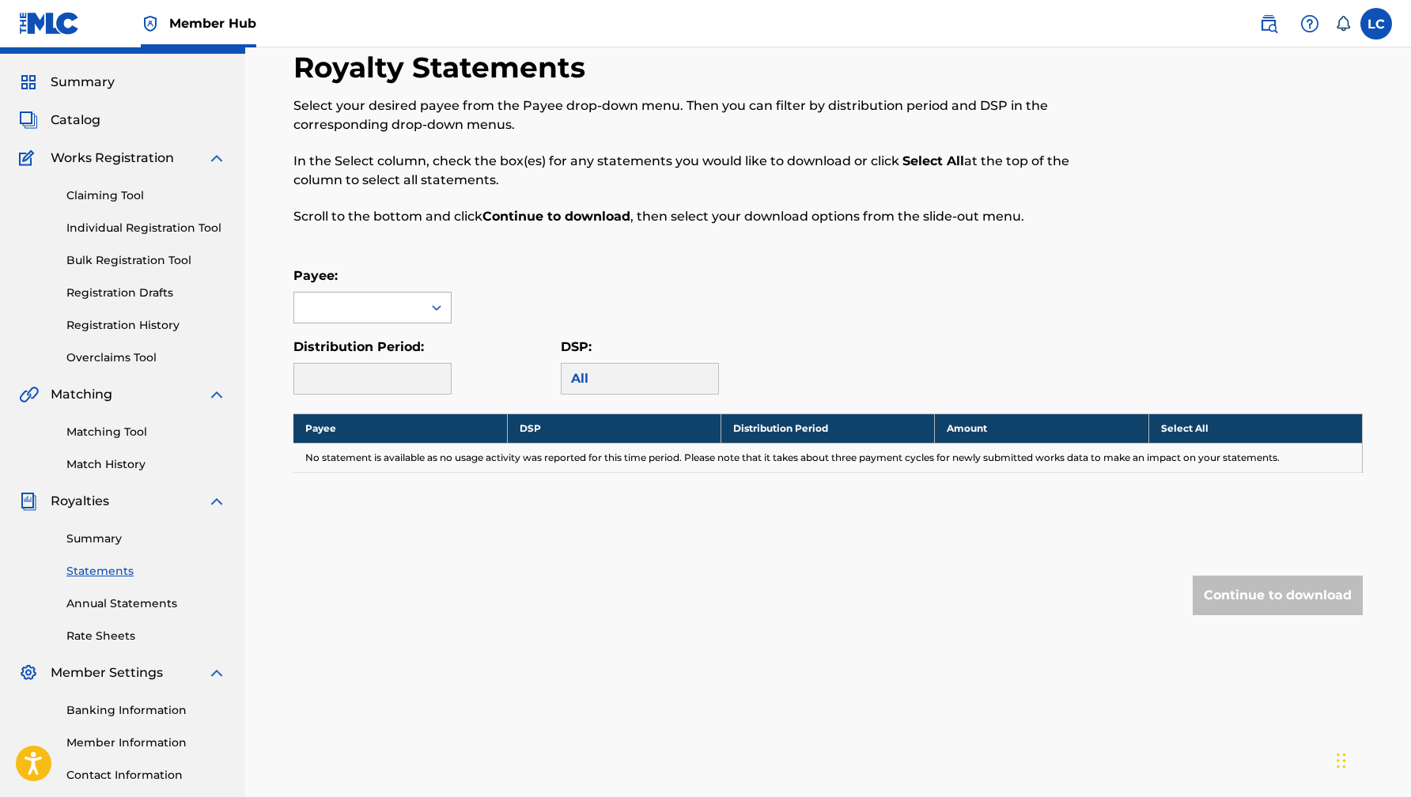
click at [358, 314] on div at bounding box center [358, 308] width 128 height 30
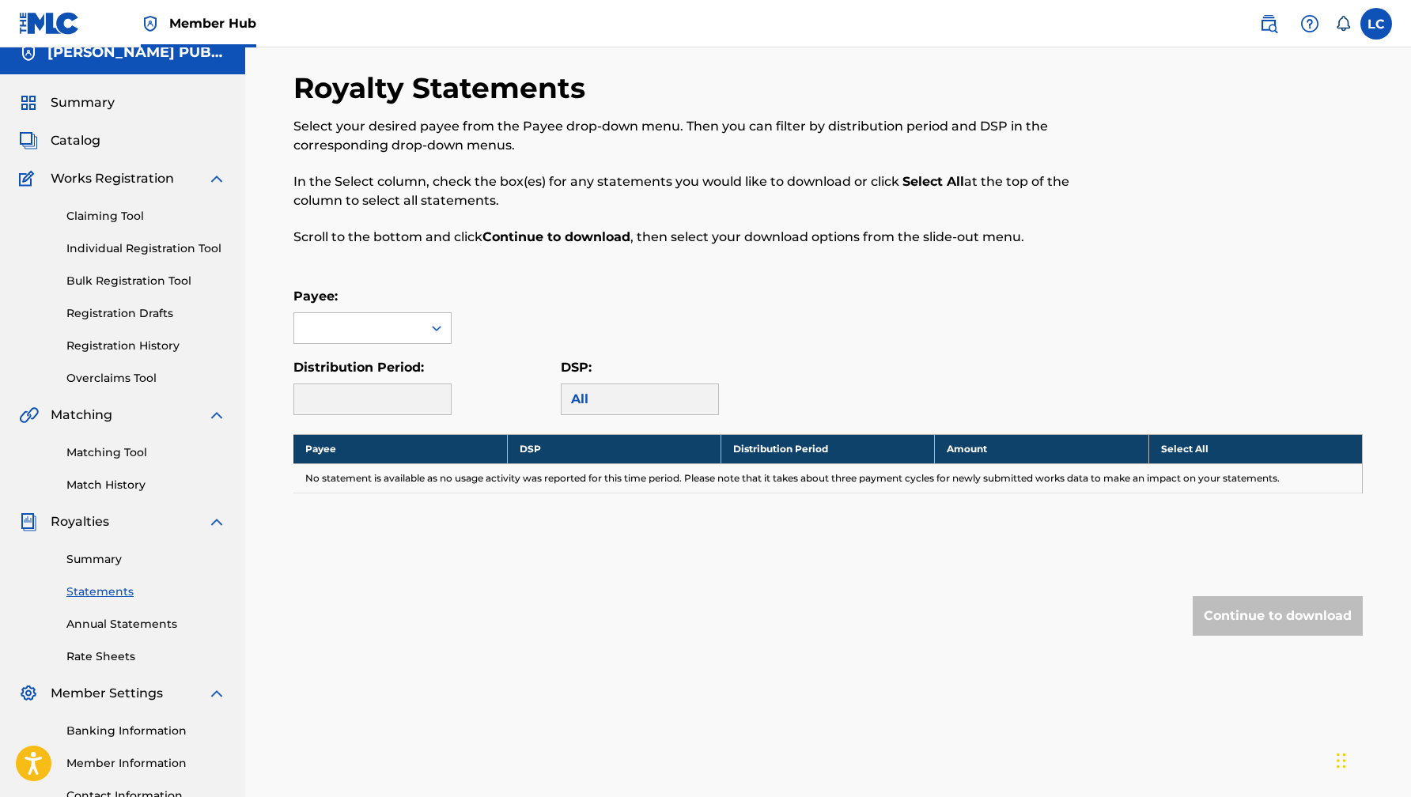
scroll to position [0, 0]
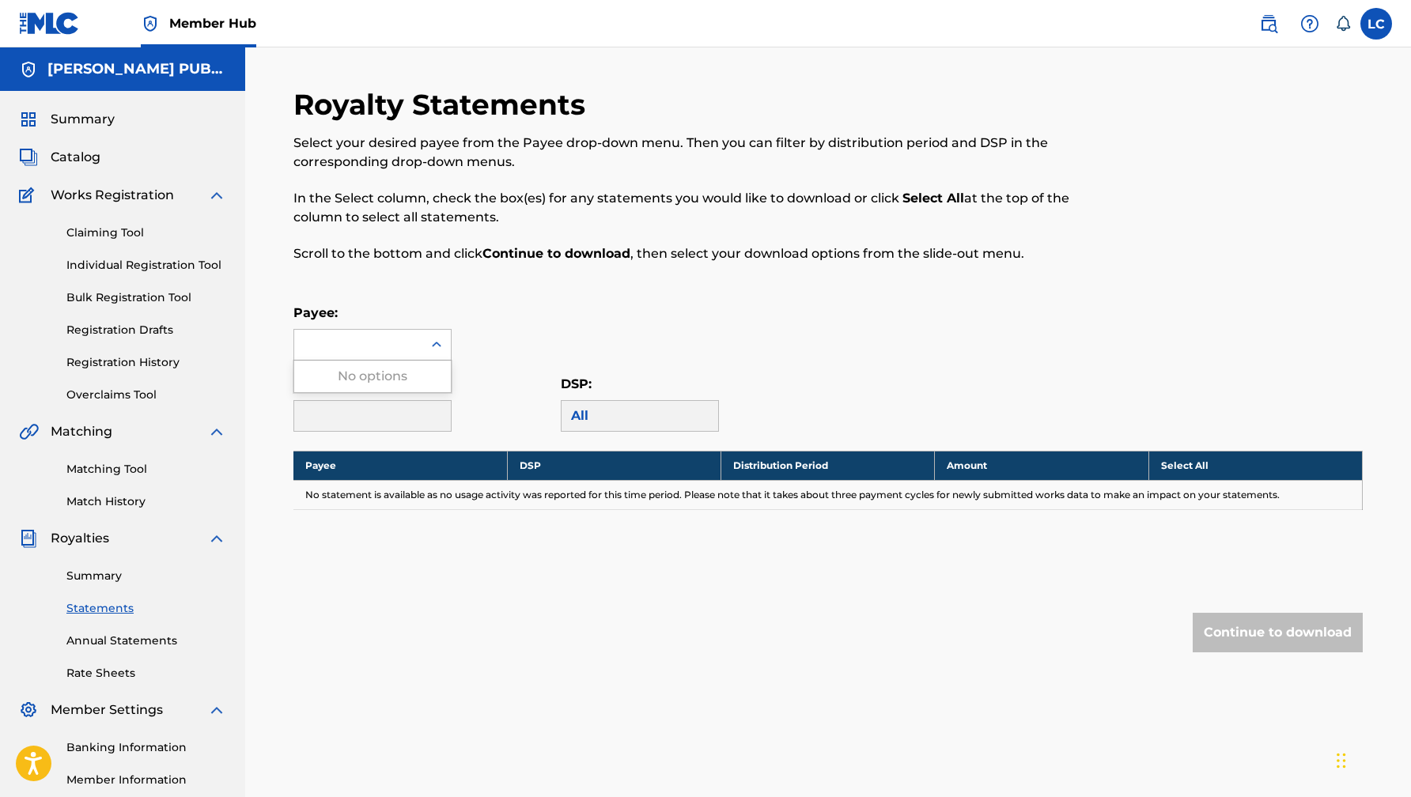
click at [437, 357] on div at bounding box center [436, 345] width 28 height 28
click at [429, 346] on icon at bounding box center [437, 345] width 16 height 16
click at [330, 359] on div at bounding box center [358, 345] width 128 height 30
click at [371, 331] on div at bounding box center [358, 345] width 128 height 30
click at [106, 653] on div "Summary Statements Annual Statements Rate Sheets" at bounding box center [122, 615] width 207 height 134
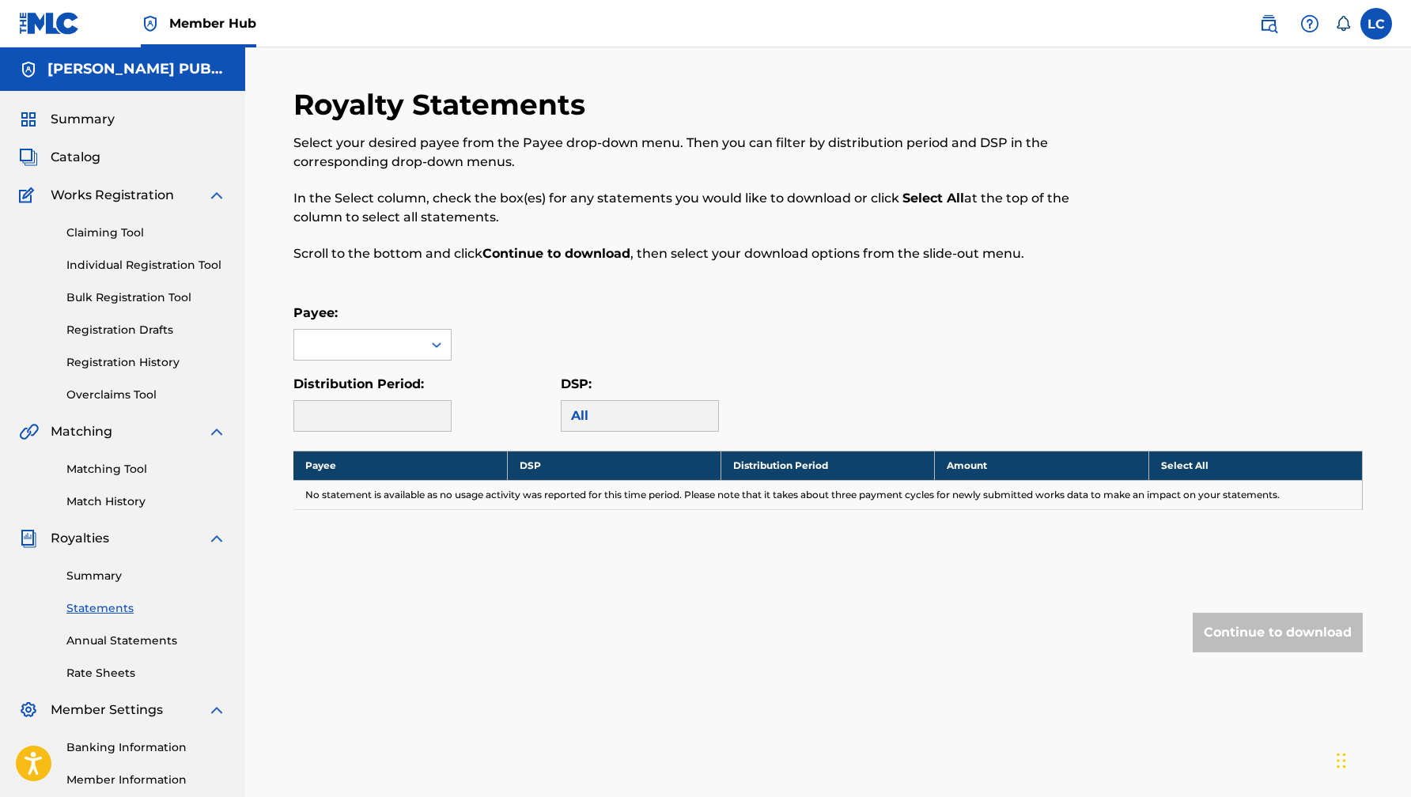
click at [127, 649] on div "Summary Statements Annual Statements Rate Sheets" at bounding box center [122, 615] width 207 height 134
click at [142, 644] on link "Annual Statements" at bounding box center [146, 641] width 160 height 17
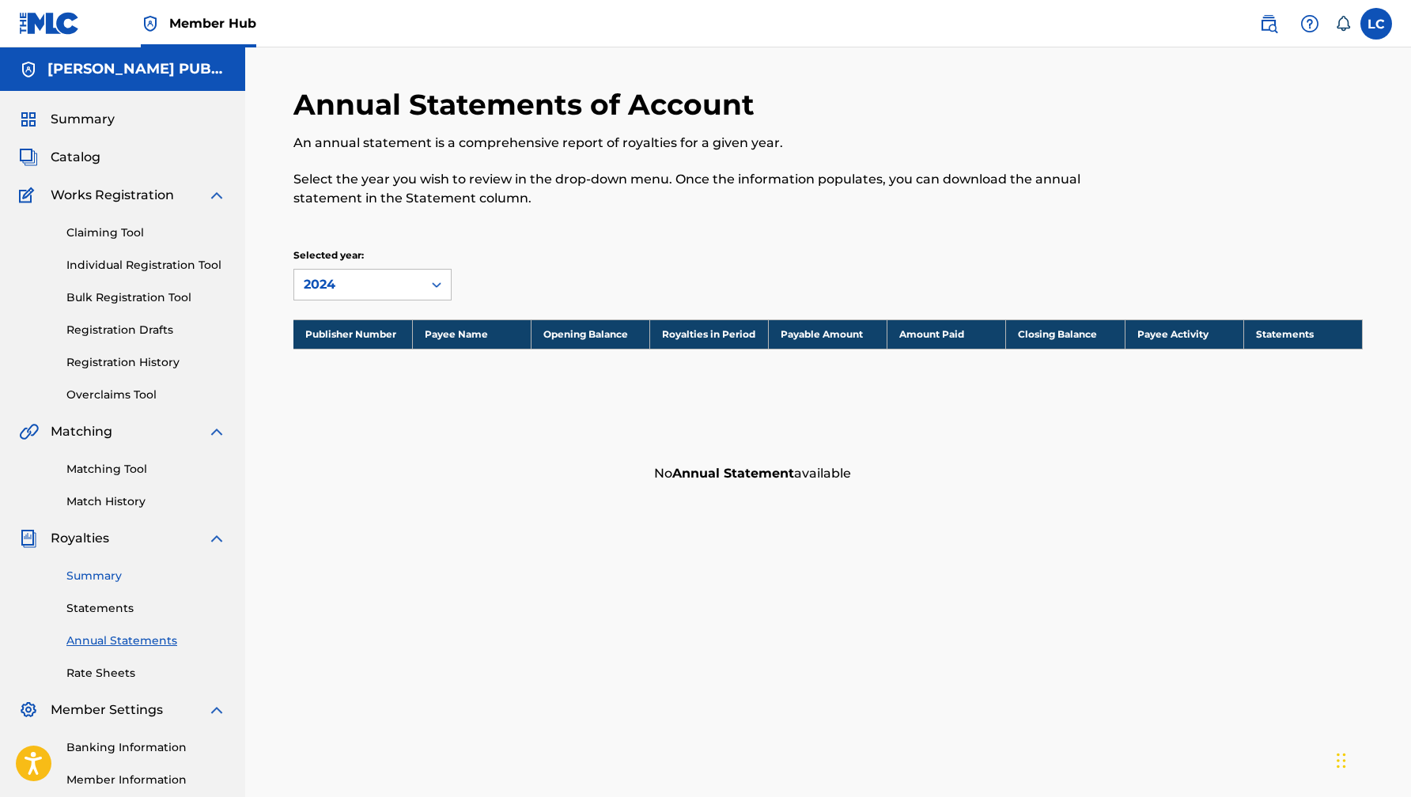
click at [110, 577] on link "Summary" at bounding box center [146, 576] width 160 height 17
